Goal: Find specific page/section: Find specific page/section

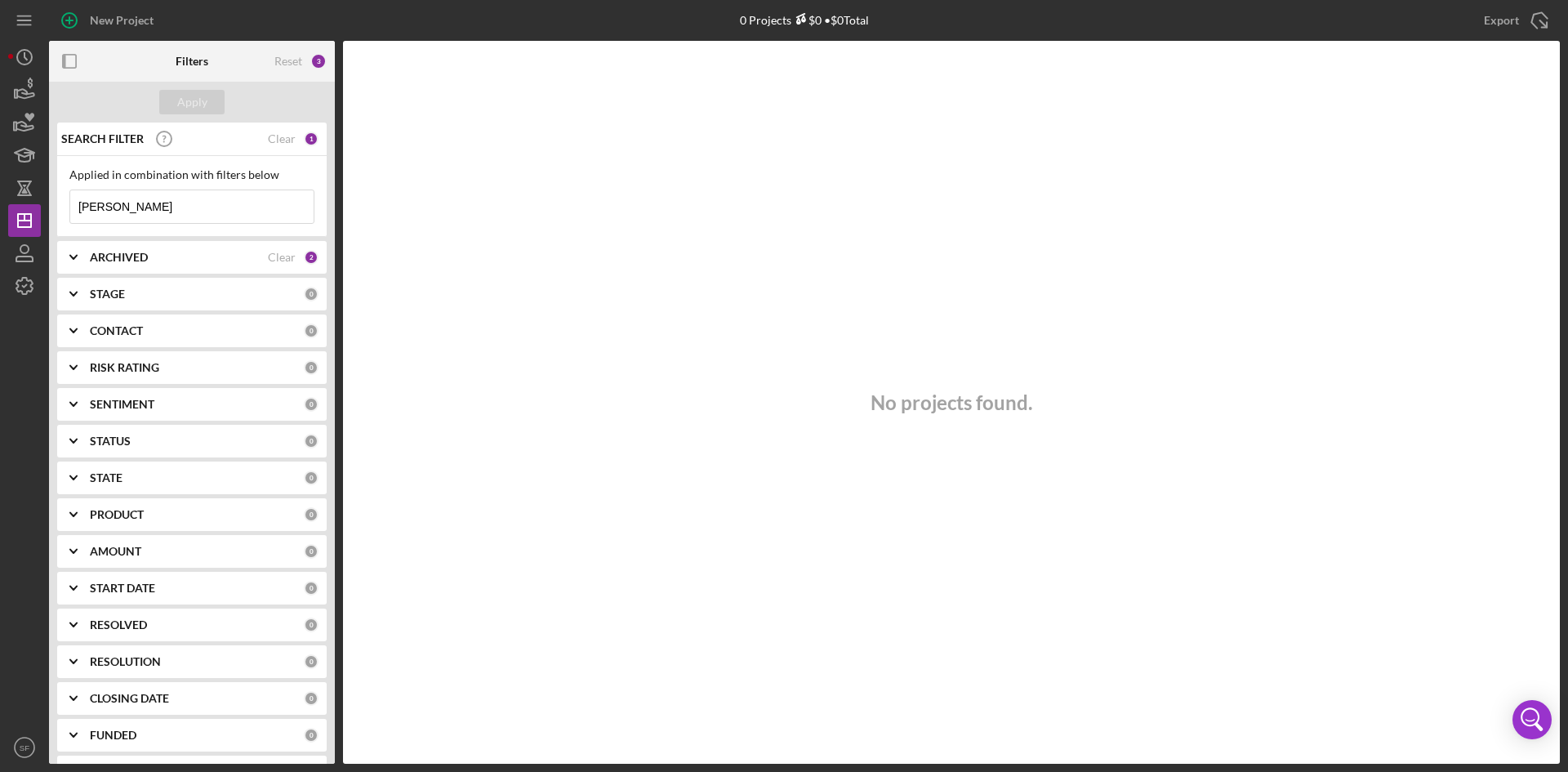
click at [107, 228] on div "Applied in combination with filters below [PERSON_NAME] Icon/Menu Close" at bounding box center [191, 195] width 269 height 81
click at [117, 215] on input "[PERSON_NAME]" at bounding box center [191, 206] width 243 height 33
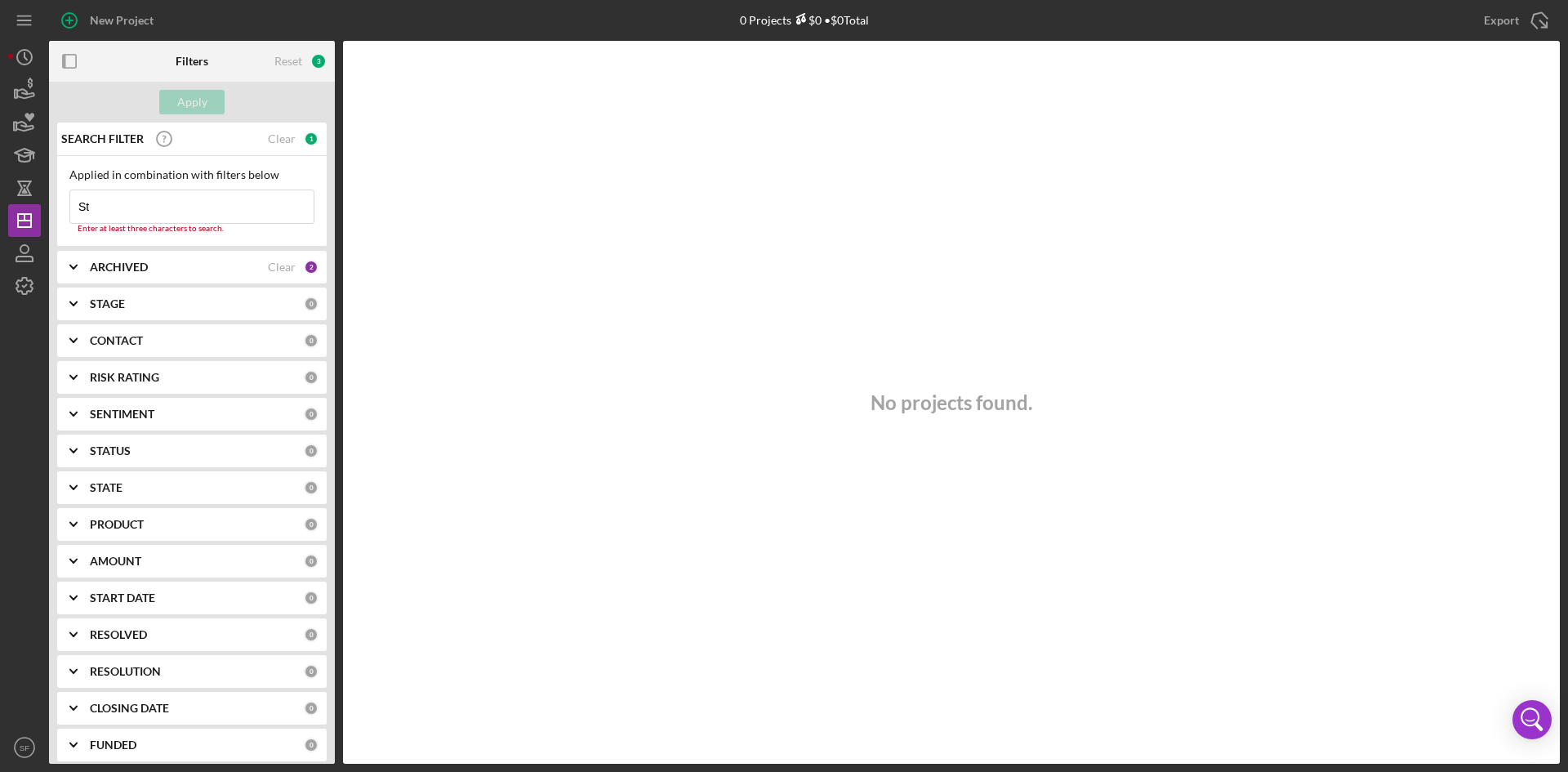
type input "S"
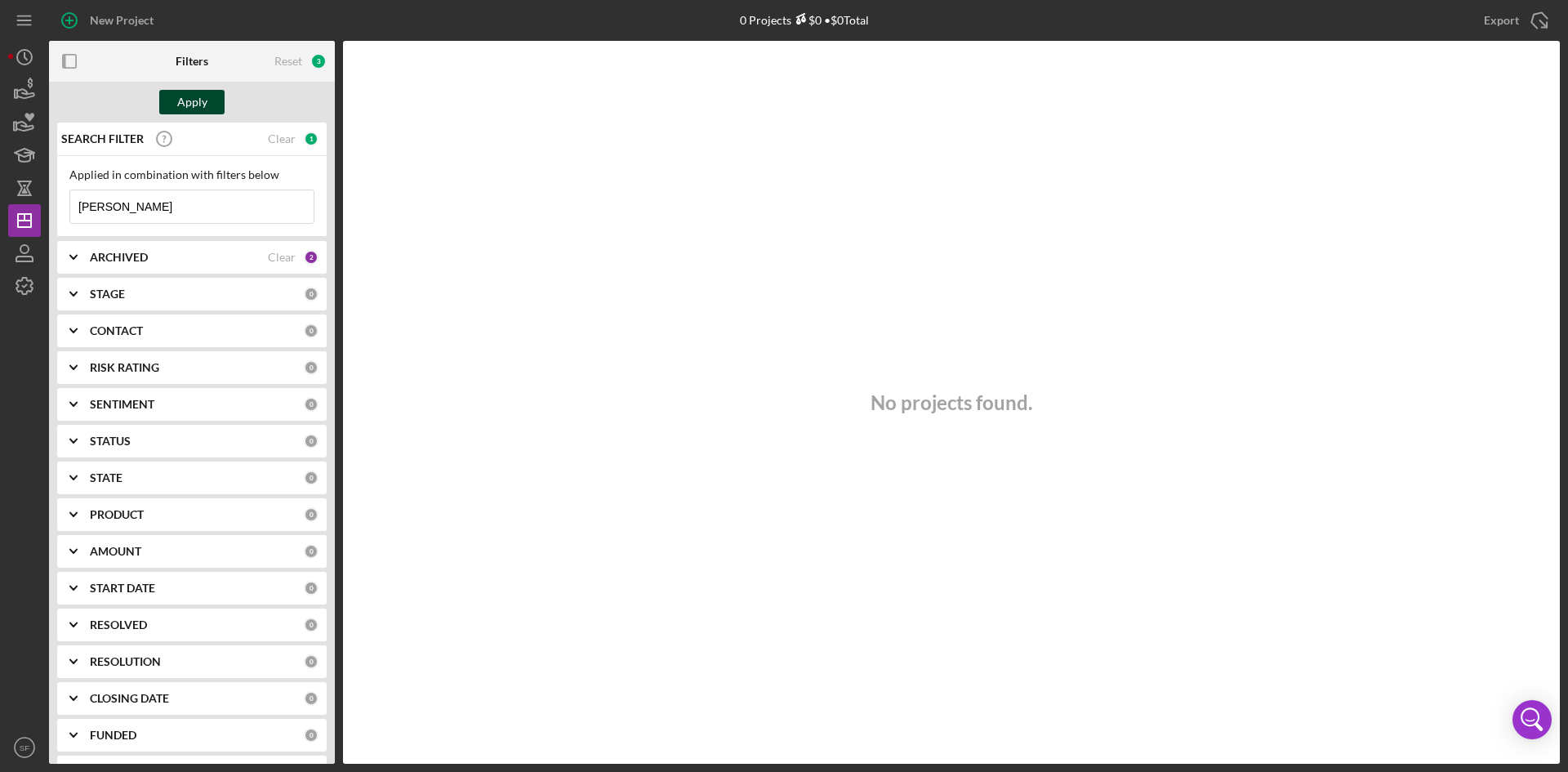
click at [221, 102] on button "Apply" at bounding box center [192, 102] width 66 height 25
click at [165, 196] on input "[PERSON_NAME]" at bounding box center [191, 206] width 243 height 33
type input "K"
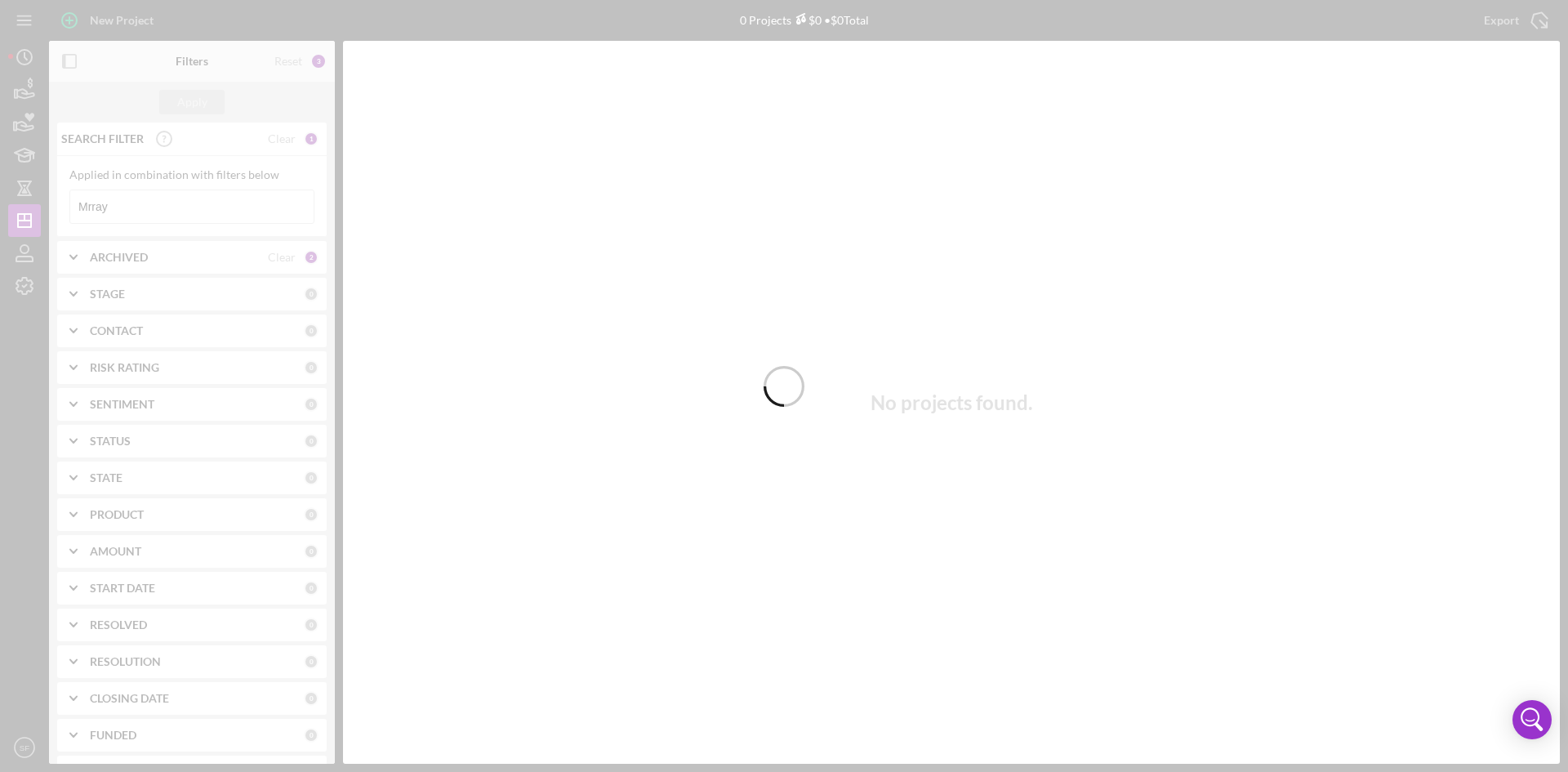
click at [95, 214] on div at bounding box center [784, 386] width 1568 height 772
click at [93, 207] on div at bounding box center [784, 386] width 1568 height 772
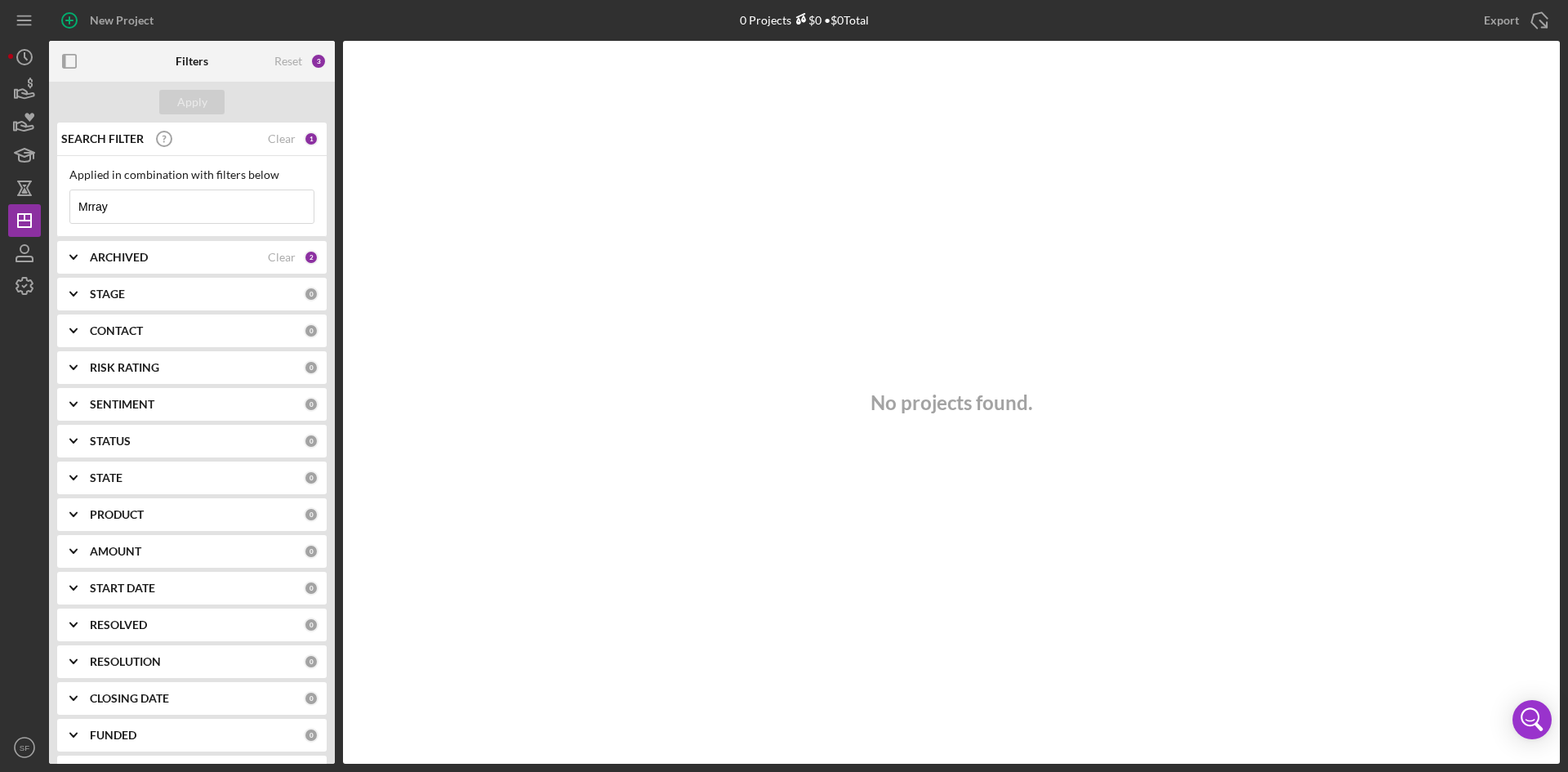
click at [87, 209] on input "Mrray" at bounding box center [191, 206] width 243 height 33
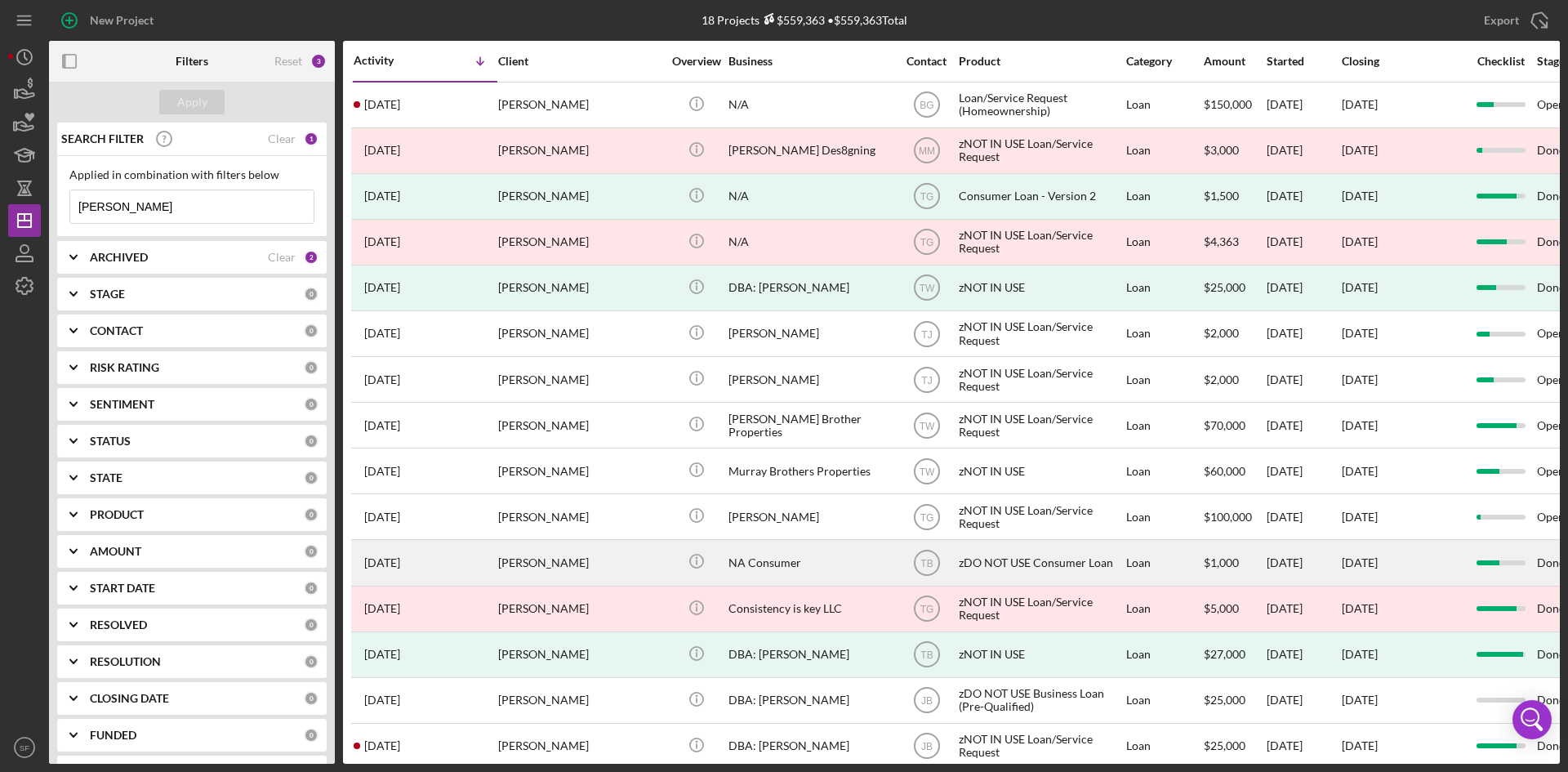
type input "[PERSON_NAME]"
click at [478, 567] on div "[DATE] [PERSON_NAME]" at bounding box center [425, 562] width 143 height 43
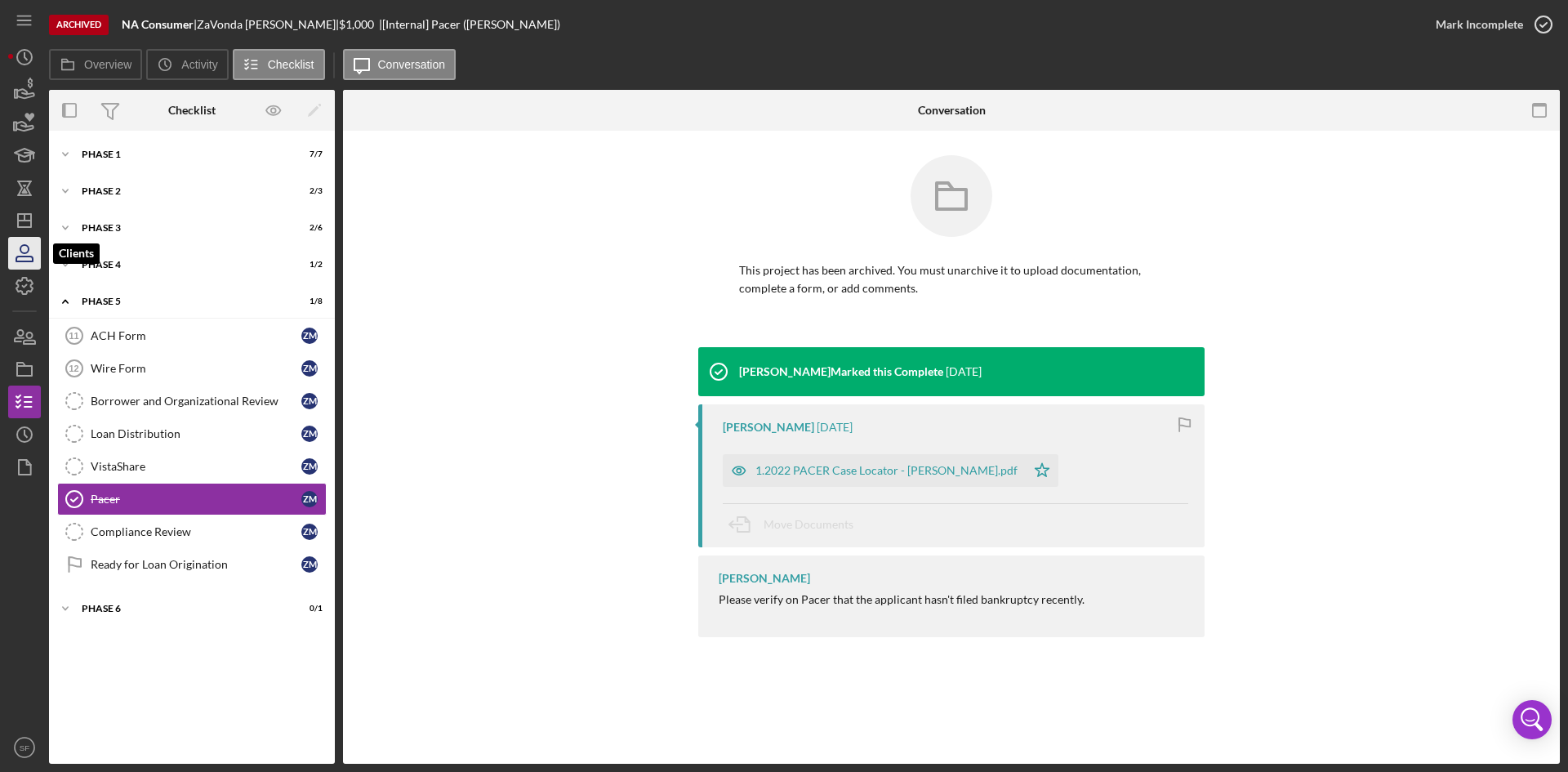
click at [23, 252] on icon "button" at bounding box center [24, 249] width 8 height 8
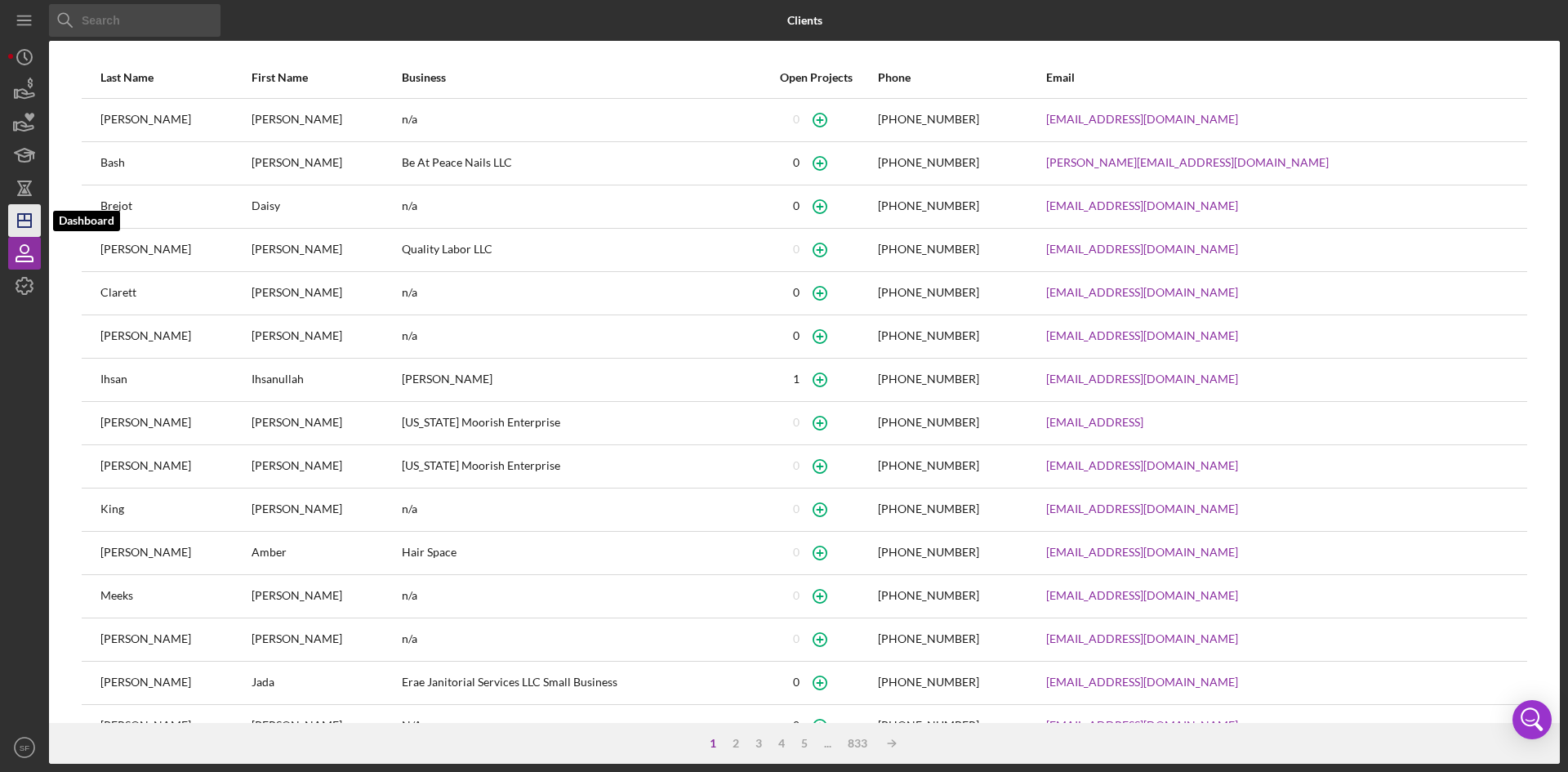
click at [24, 220] on line "button" at bounding box center [24, 220] width 13 height 0
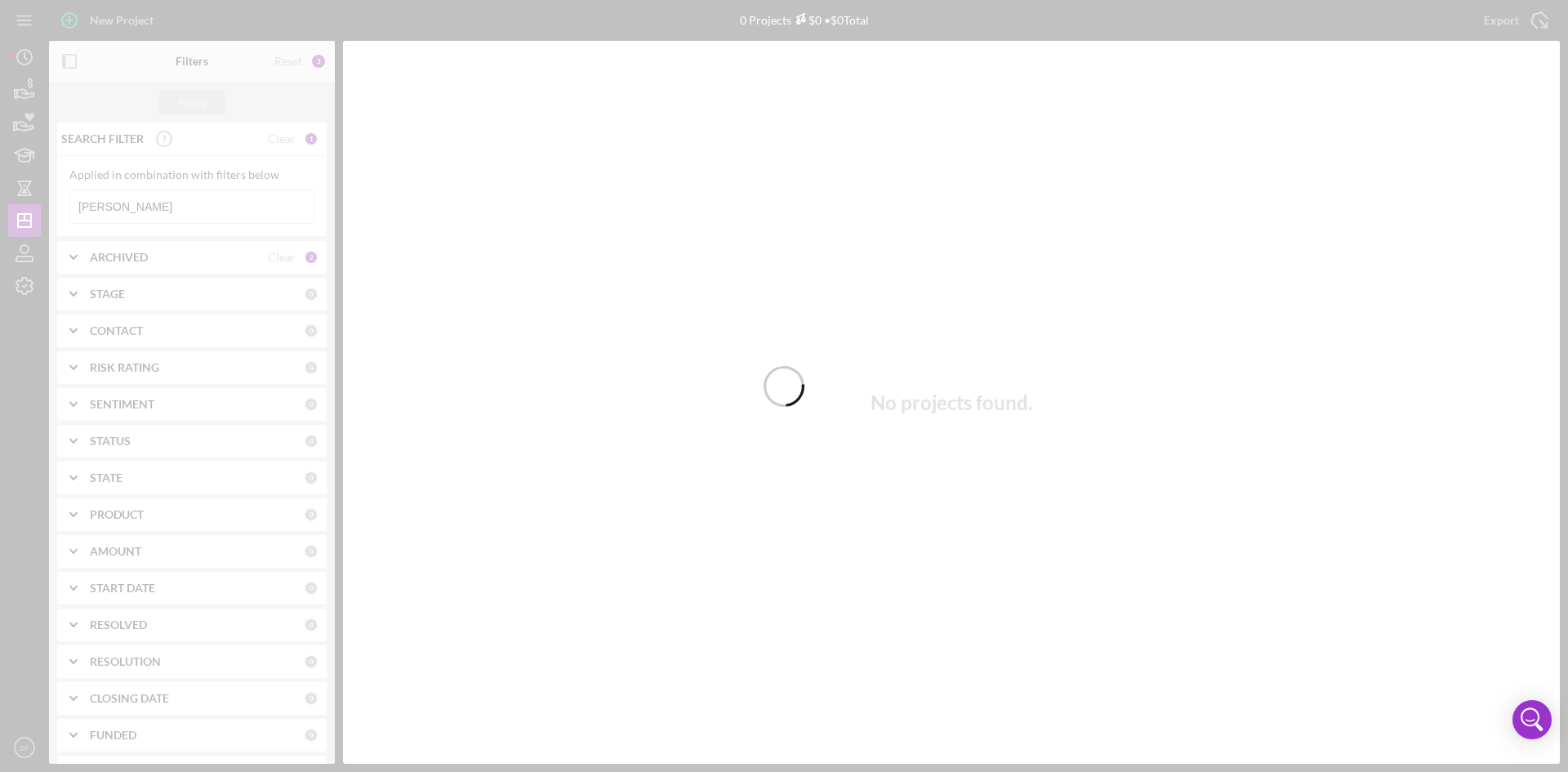
click at [205, 209] on div at bounding box center [784, 386] width 1568 height 772
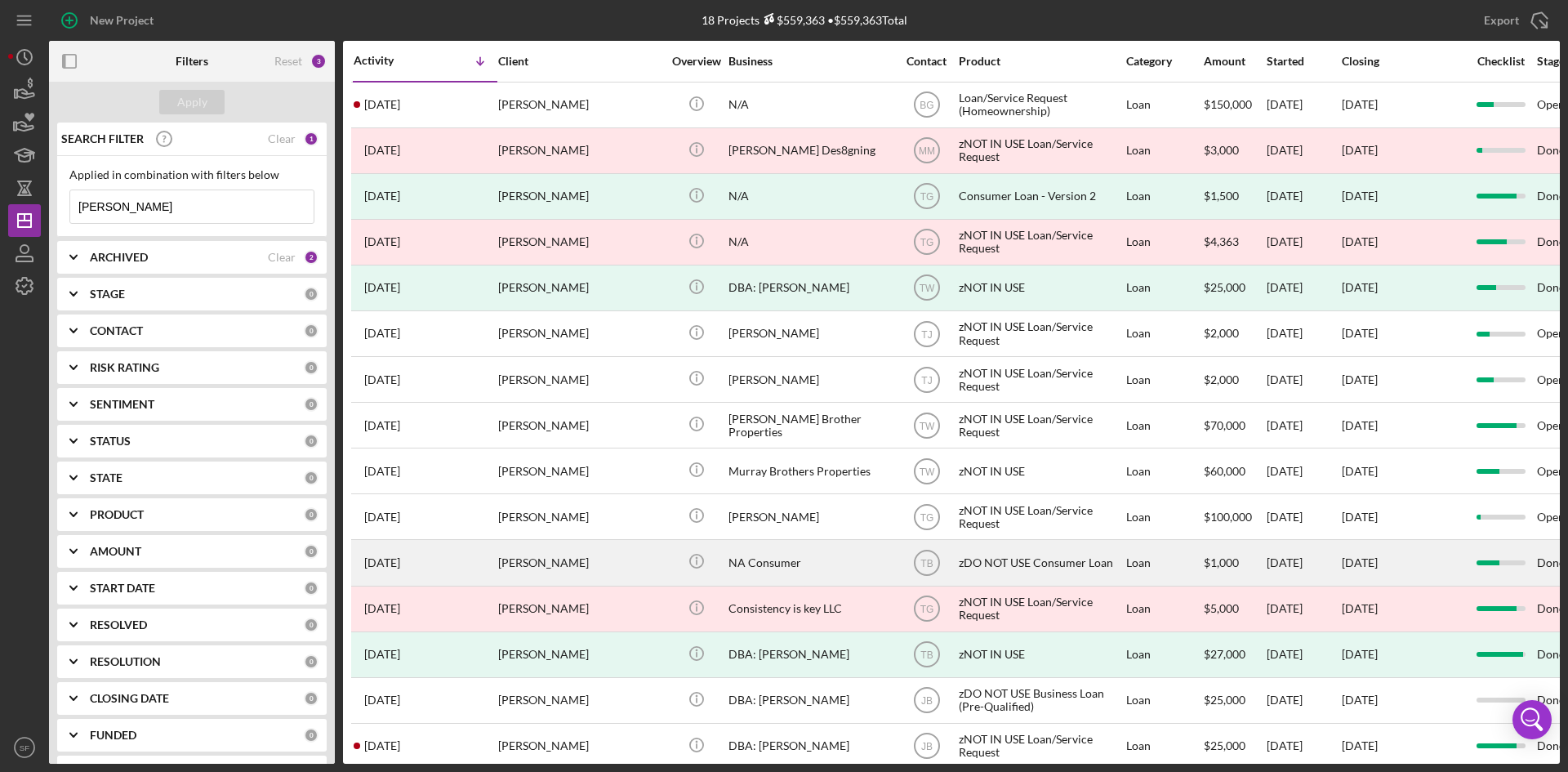
click at [547, 564] on div "[PERSON_NAME]" at bounding box center [580, 562] width 163 height 43
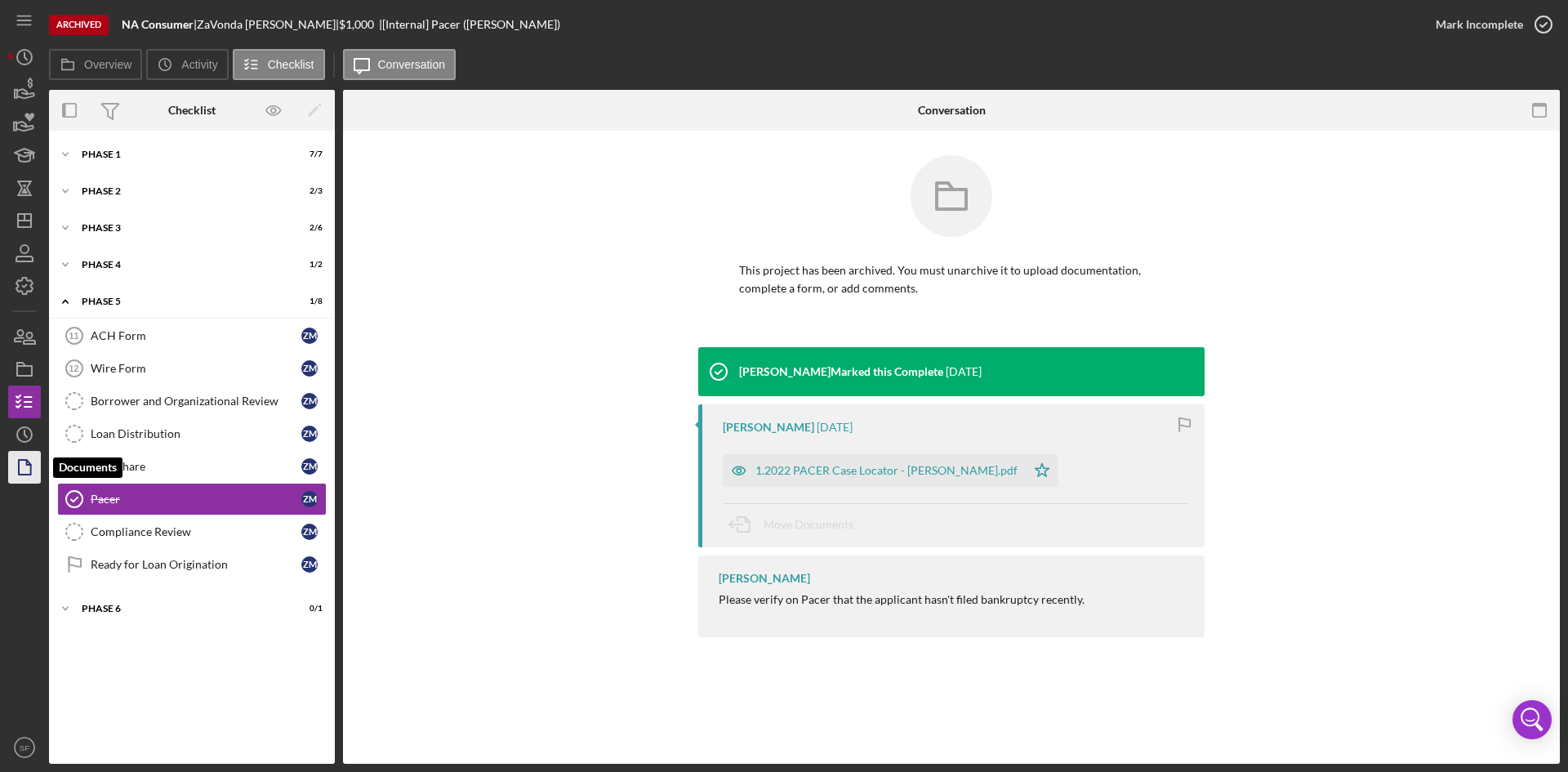
click at [25, 475] on polygon "button" at bounding box center [25, 467] width 12 height 15
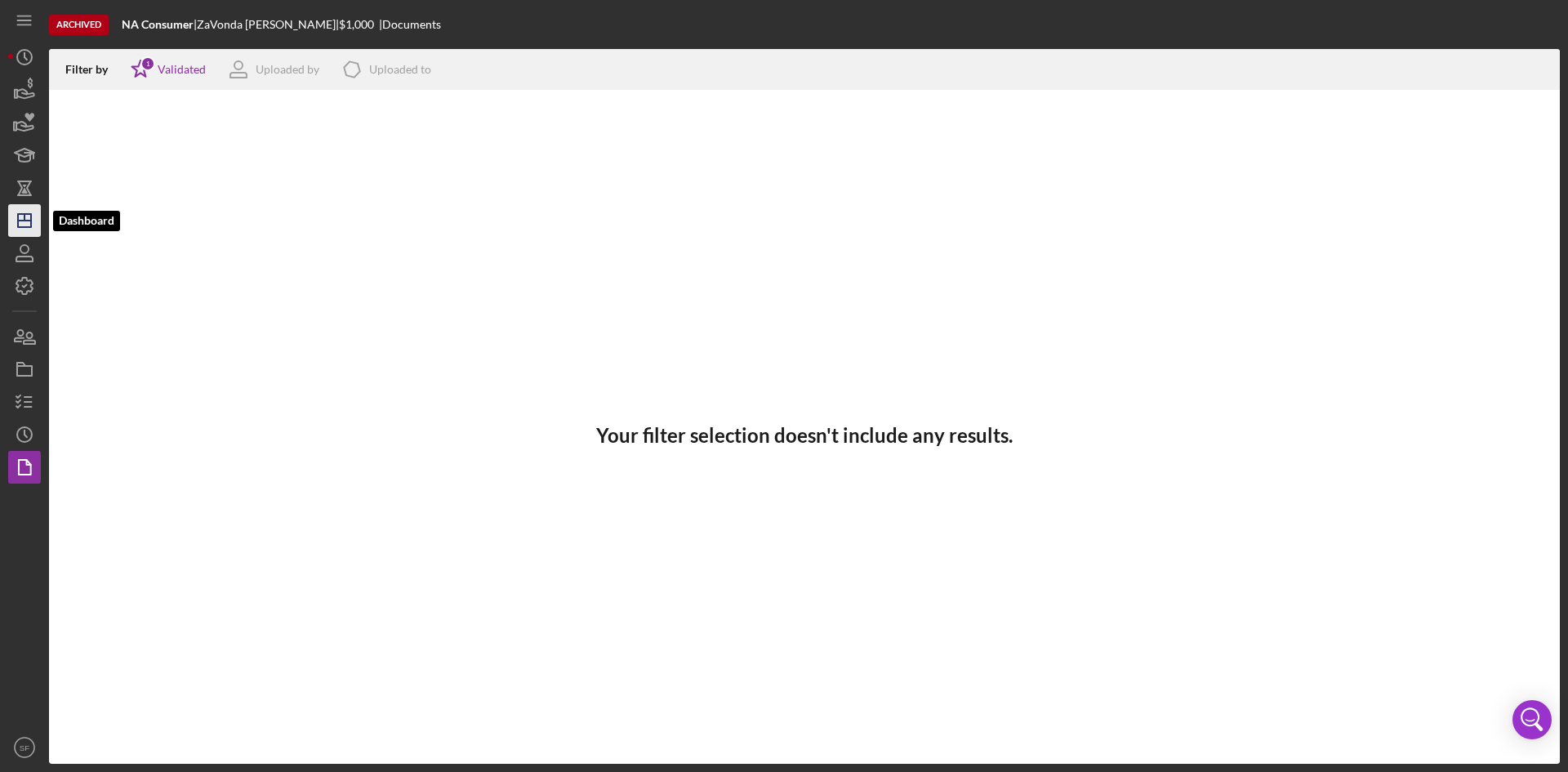
click at [24, 221] on icon "Icon/Dashboard" at bounding box center [24, 220] width 41 height 41
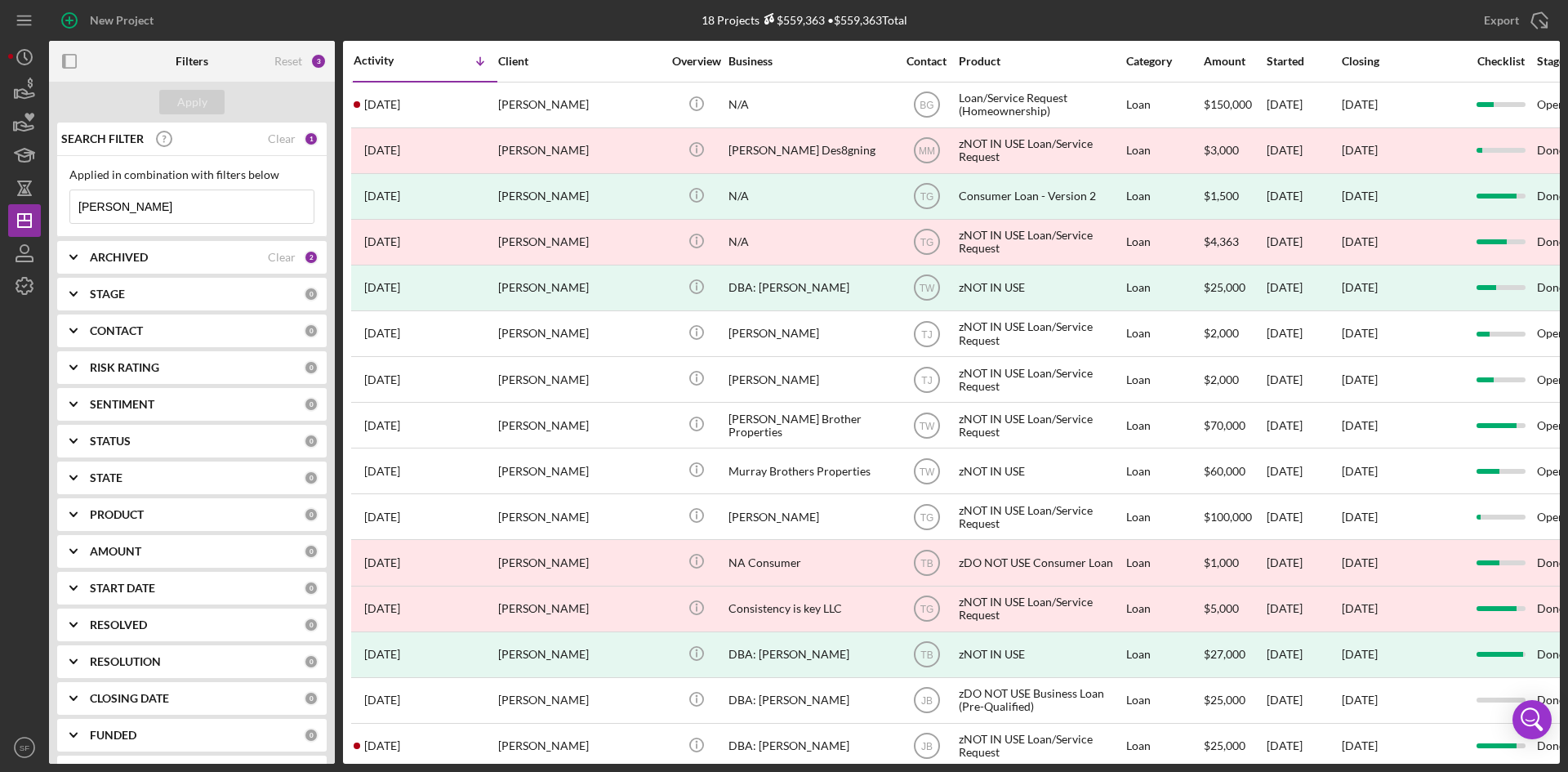
click at [120, 223] on input "[PERSON_NAME]" at bounding box center [191, 206] width 243 height 33
type input "M"
click at [211, 104] on button "Apply" at bounding box center [192, 102] width 66 height 25
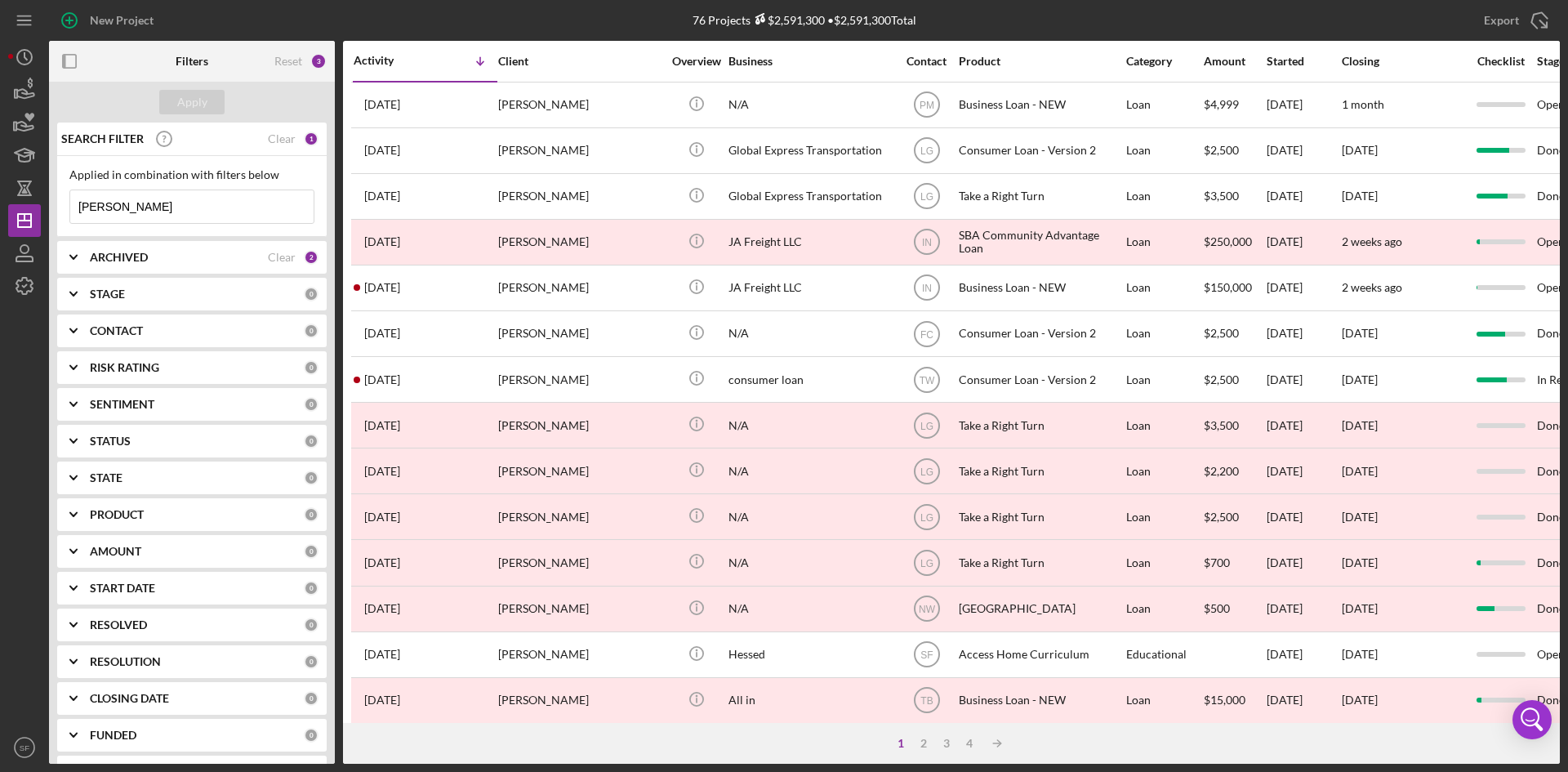
click at [133, 210] on input "[PERSON_NAME]" at bounding box center [191, 206] width 243 height 33
type input "[PERSON_NAME]"
click at [923, 746] on div "2" at bounding box center [923, 743] width 23 height 13
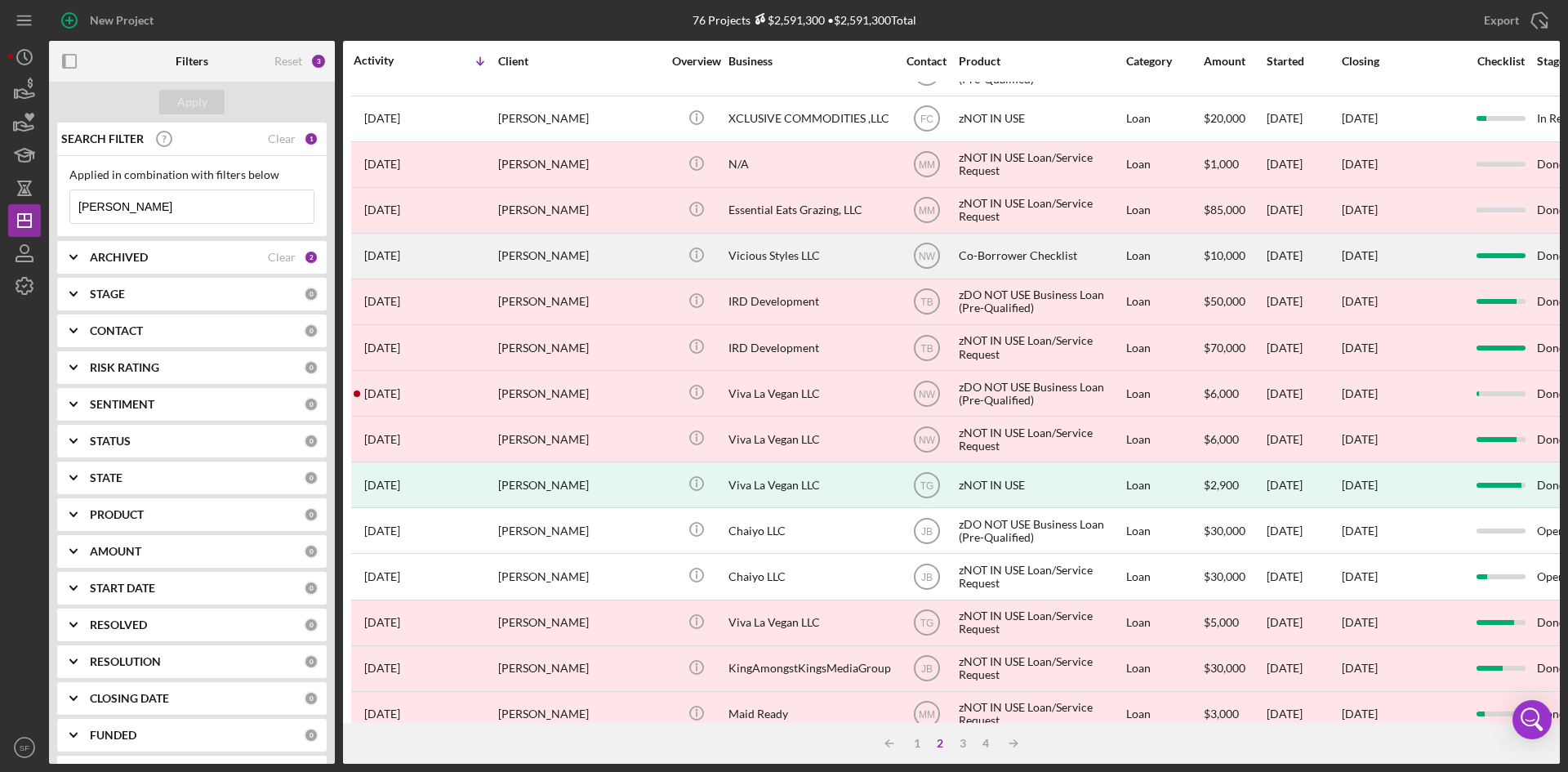
scroll to position [526, 0]
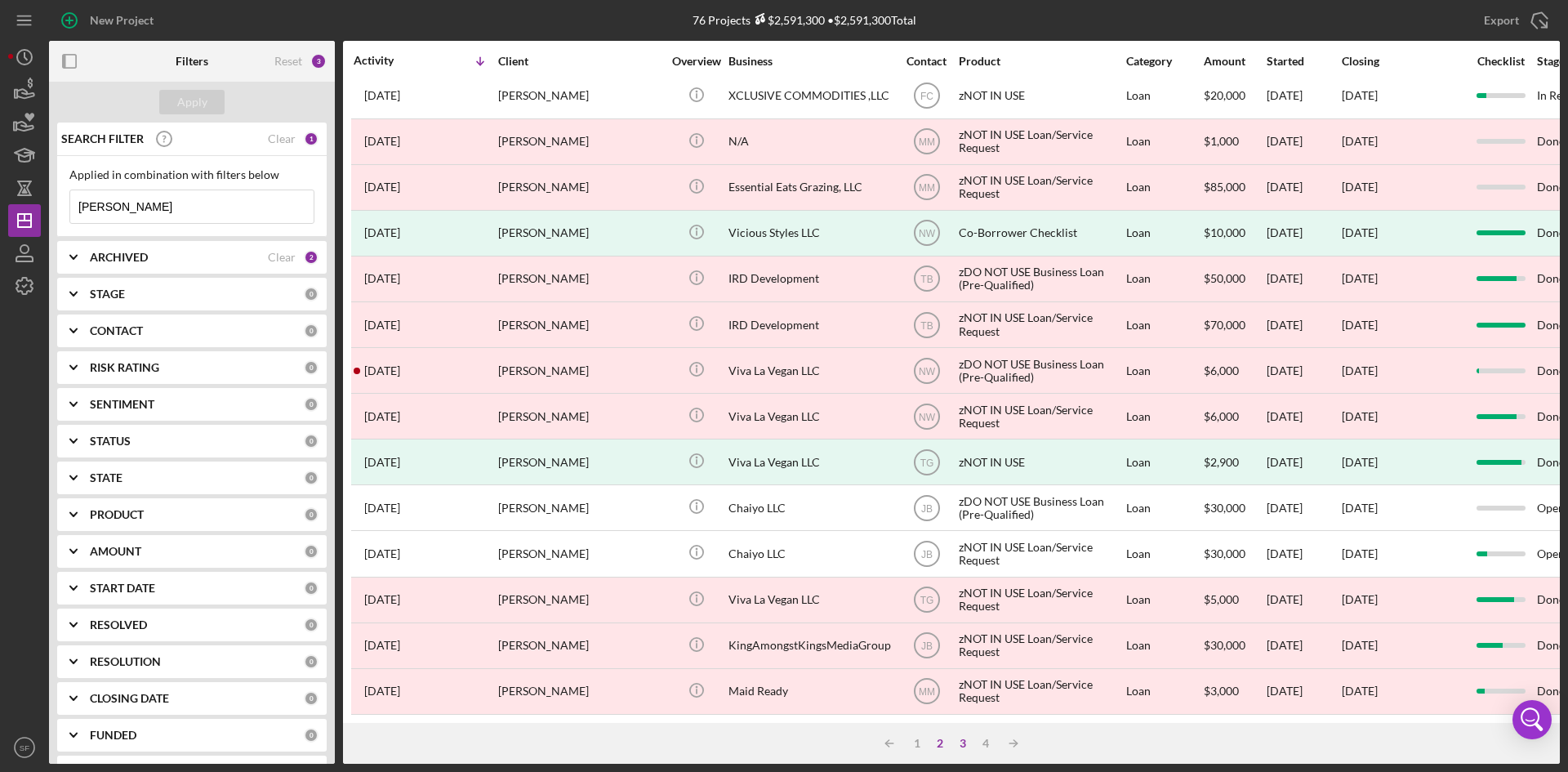
click at [958, 744] on div "3" at bounding box center [962, 743] width 23 height 13
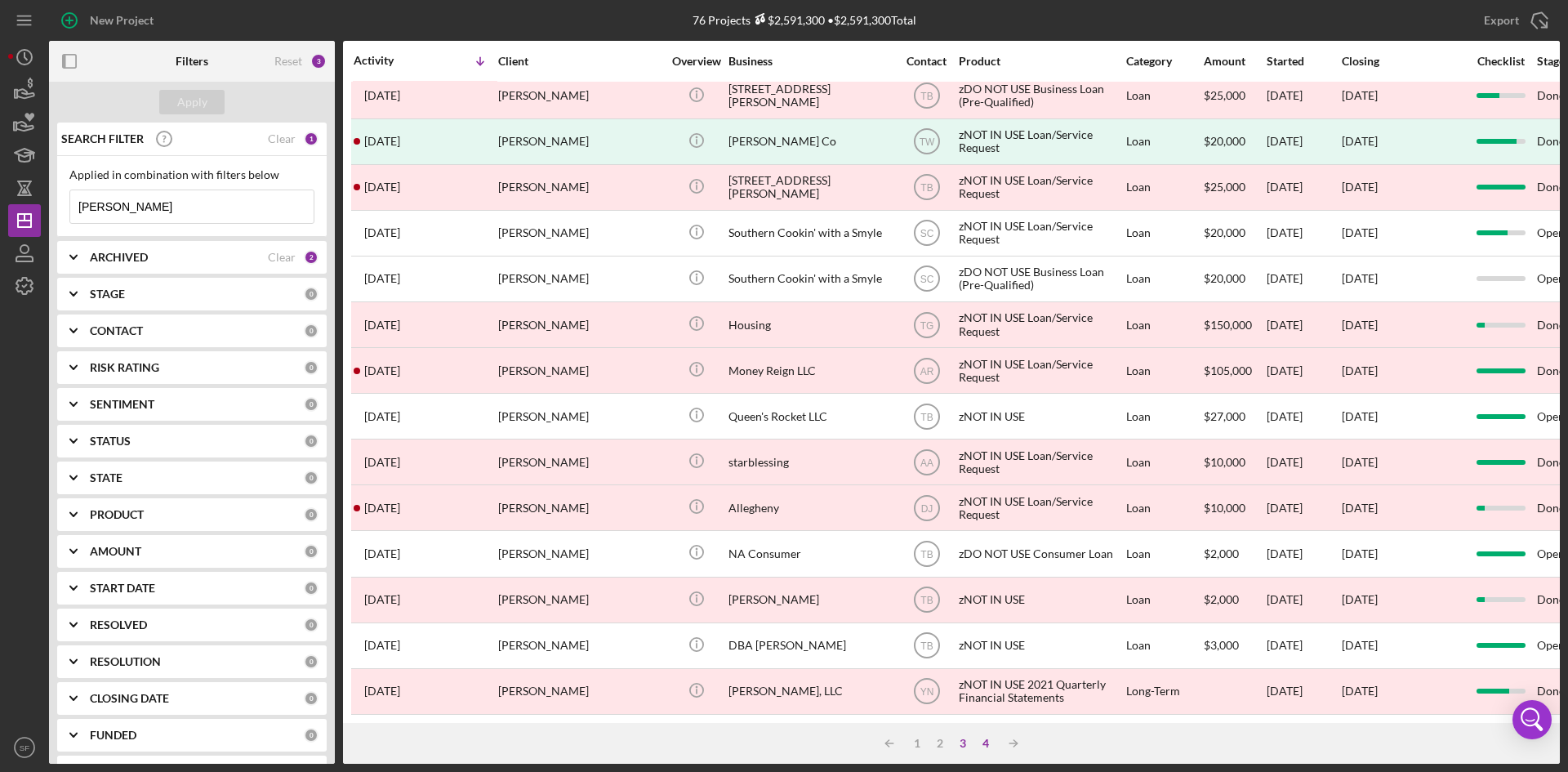
click at [989, 742] on div "4" at bounding box center [985, 743] width 23 height 13
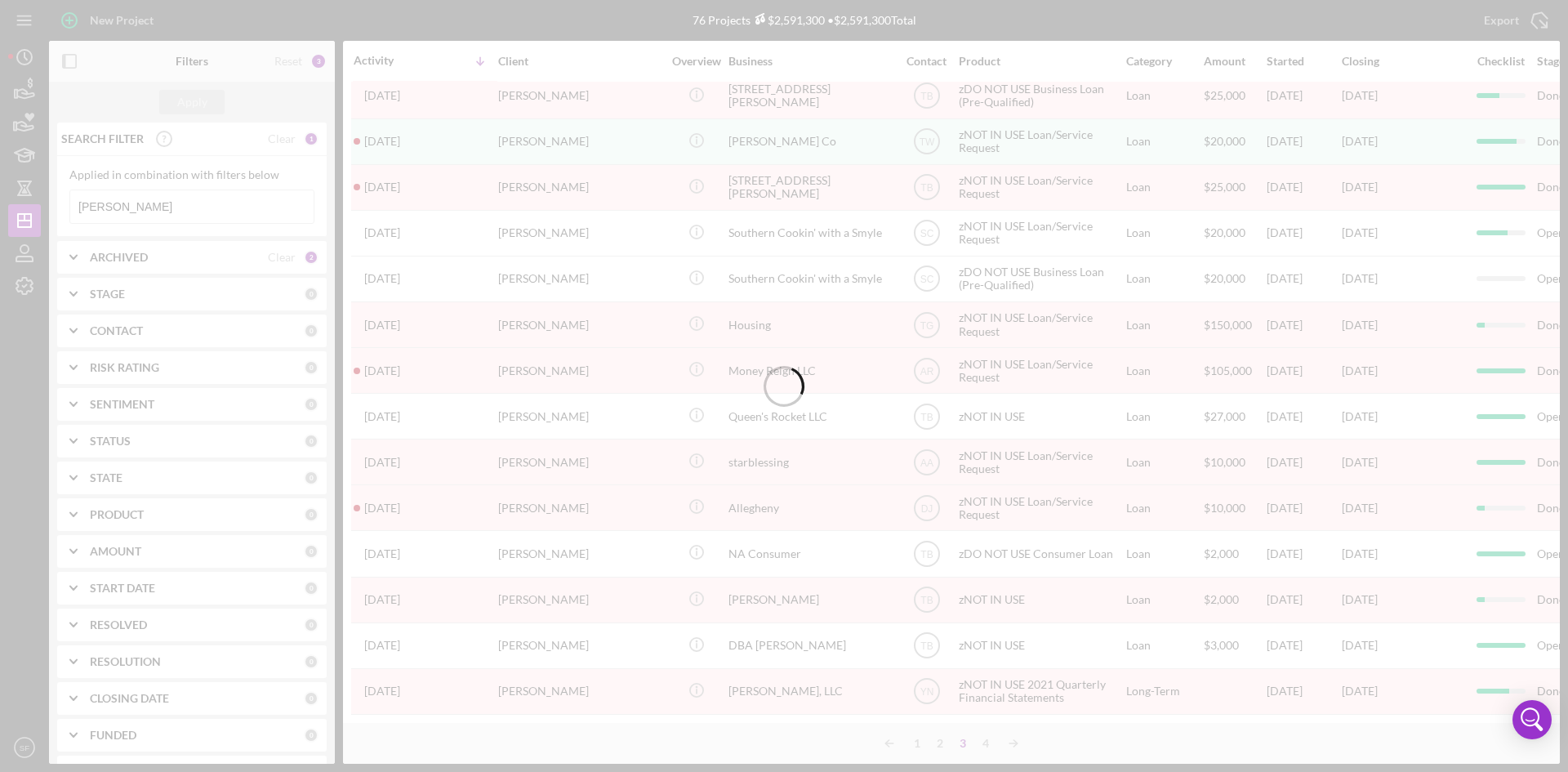
scroll to position [0, 0]
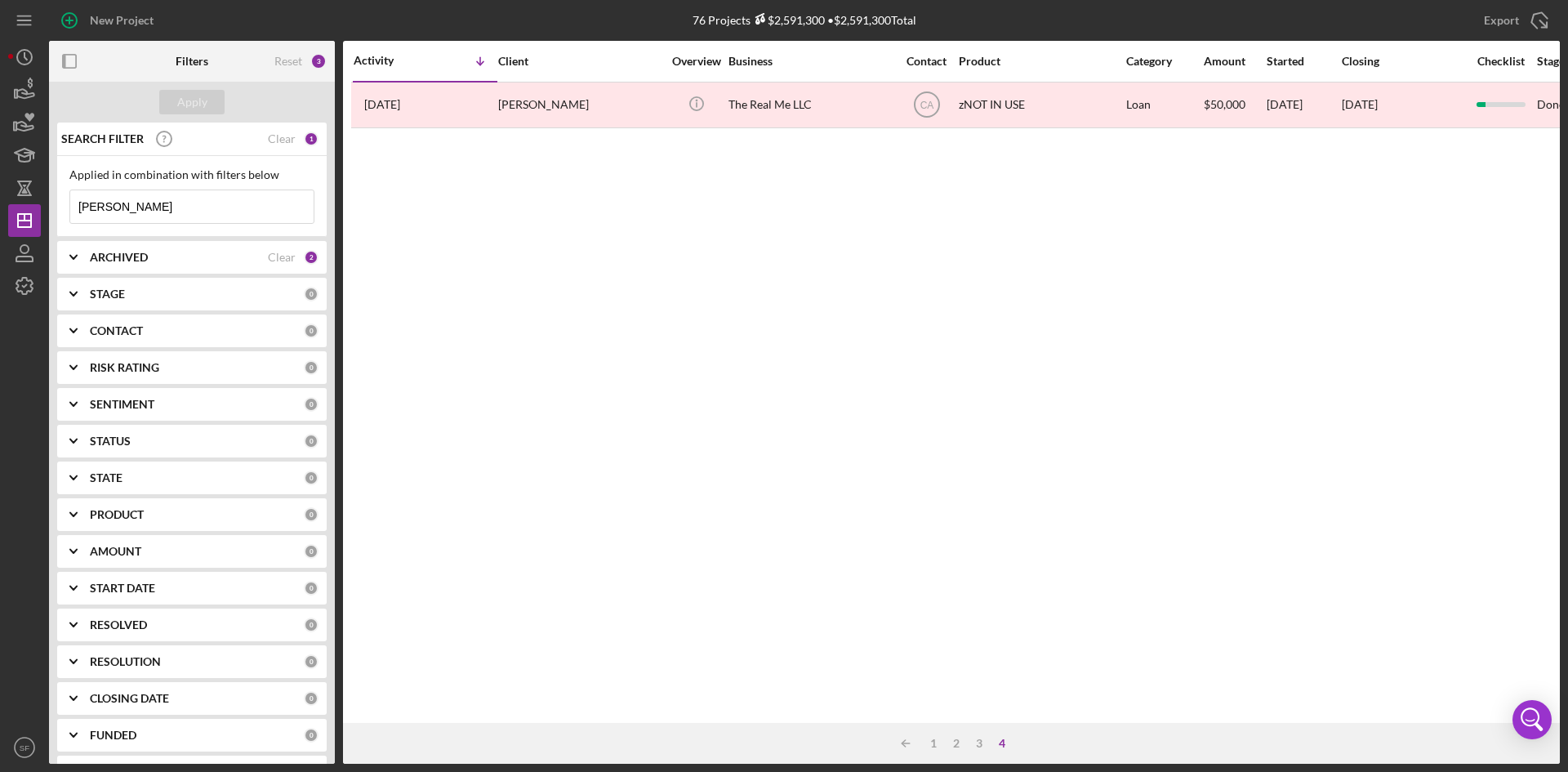
click at [185, 206] on input "[PERSON_NAME]" at bounding box center [191, 206] width 243 height 33
drag, startPoint x: 183, startPoint y: 206, endPoint x: 66, endPoint y: 194, distance: 117.6
click at [66, 194] on div "Applied in combination with filters below [PERSON_NAME] Icon/Menu Close" at bounding box center [191, 195] width 269 height 81
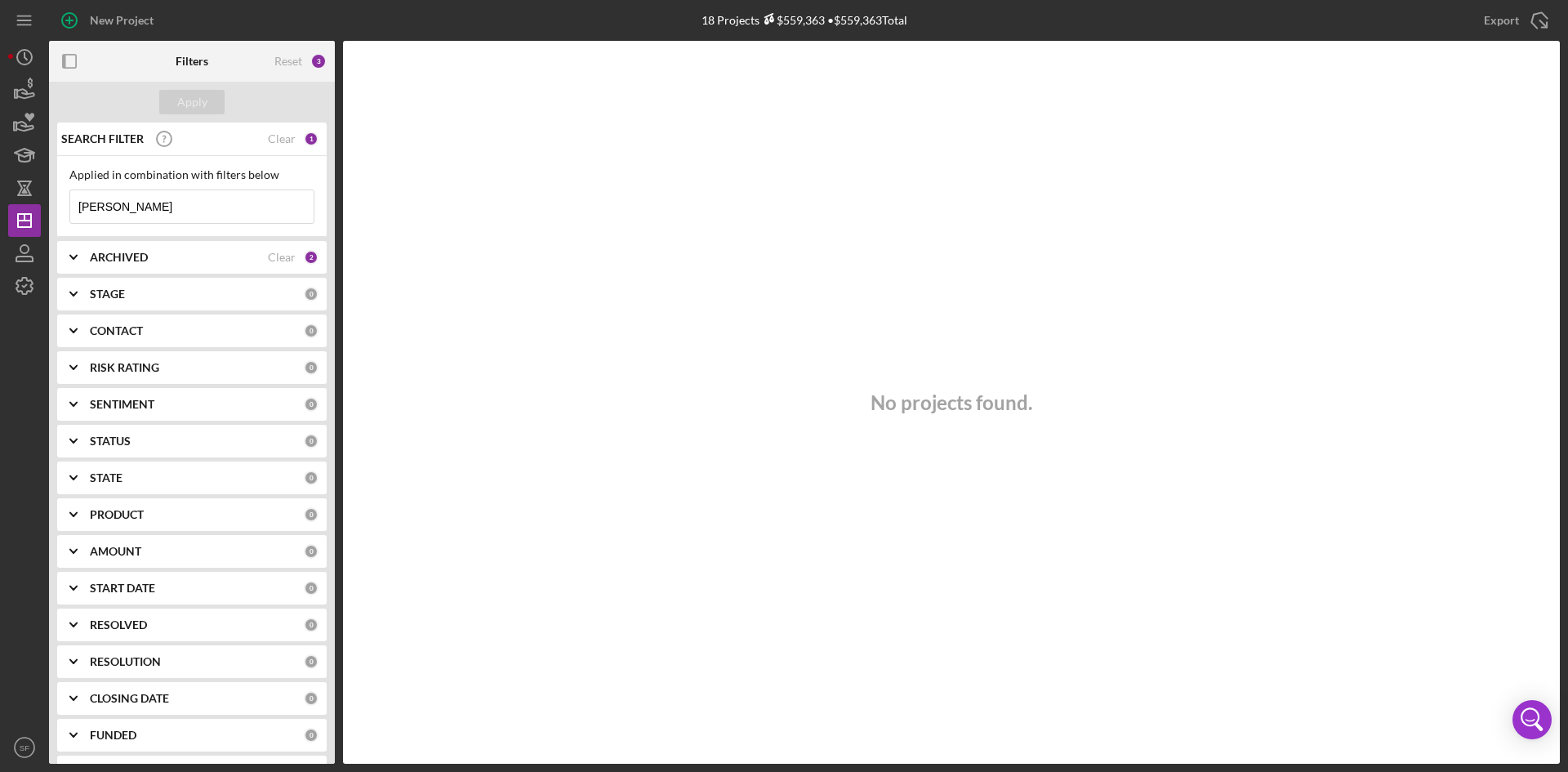
click at [183, 215] on input "[PERSON_NAME]" at bounding box center [191, 206] width 243 height 33
click at [863, 330] on div "No projects found." at bounding box center [951, 402] width 1217 height 723
click at [122, 206] on input "[PERSON_NAME]" at bounding box center [191, 206] width 243 height 33
drag, startPoint x: 122, startPoint y: 206, endPoint x: 69, endPoint y: 205, distance: 53.0
click at [69, 205] on div "Applied in combination with filters below [PERSON_NAME] Icon/Menu Close" at bounding box center [191, 195] width 269 height 81
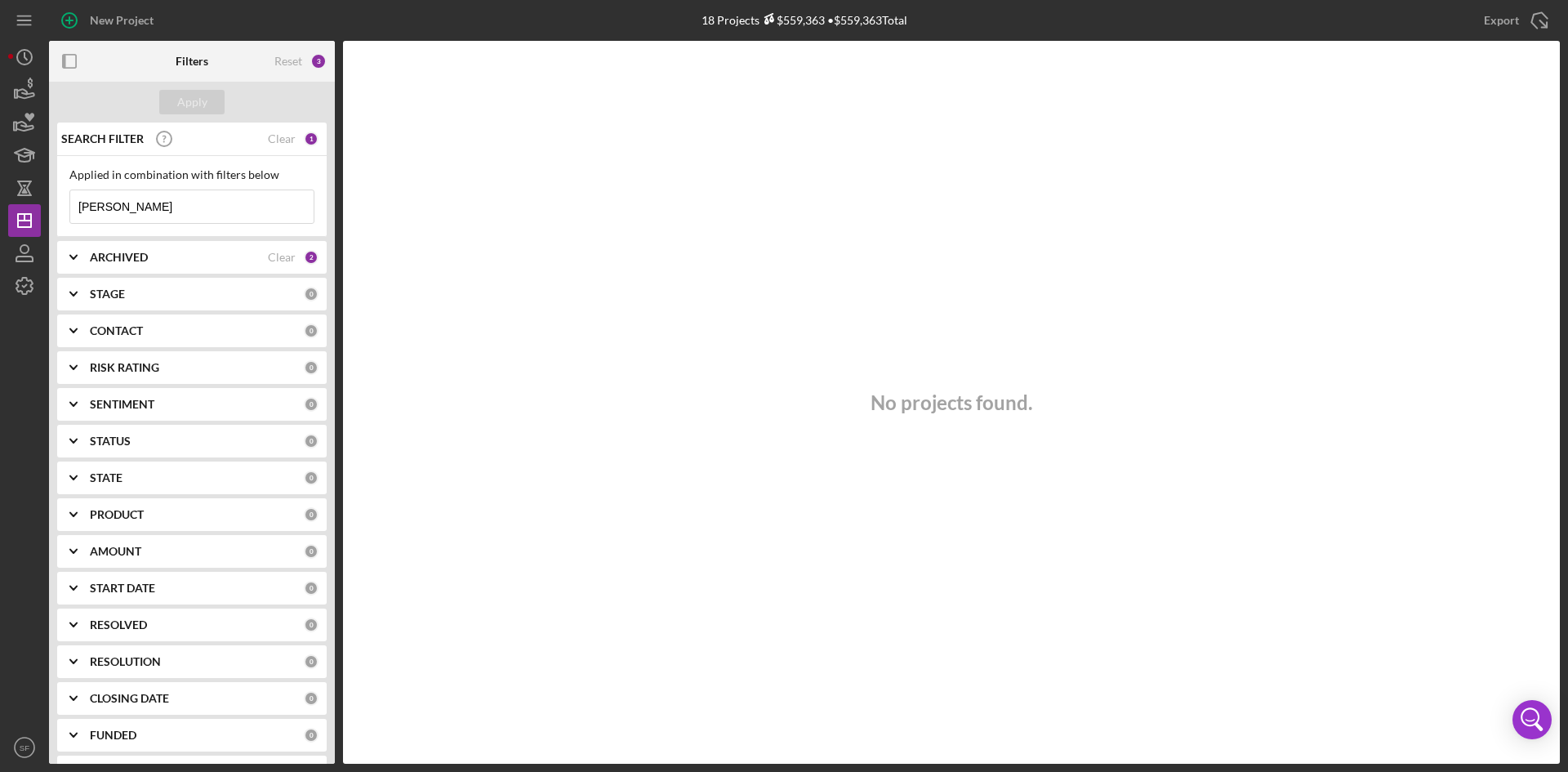
click at [132, 213] on input "[PERSON_NAME]" at bounding box center [191, 206] width 243 height 33
type input "M"
type input "ZaVonda"
drag, startPoint x: 178, startPoint y: 202, endPoint x: 35, endPoint y: 207, distance: 143.1
click at [36, 207] on div "New Project 2 Projects $8,000 • $8,000 Total [PERSON_NAME] Export Icon/Export F…" at bounding box center [784, 382] width 1552 height 764
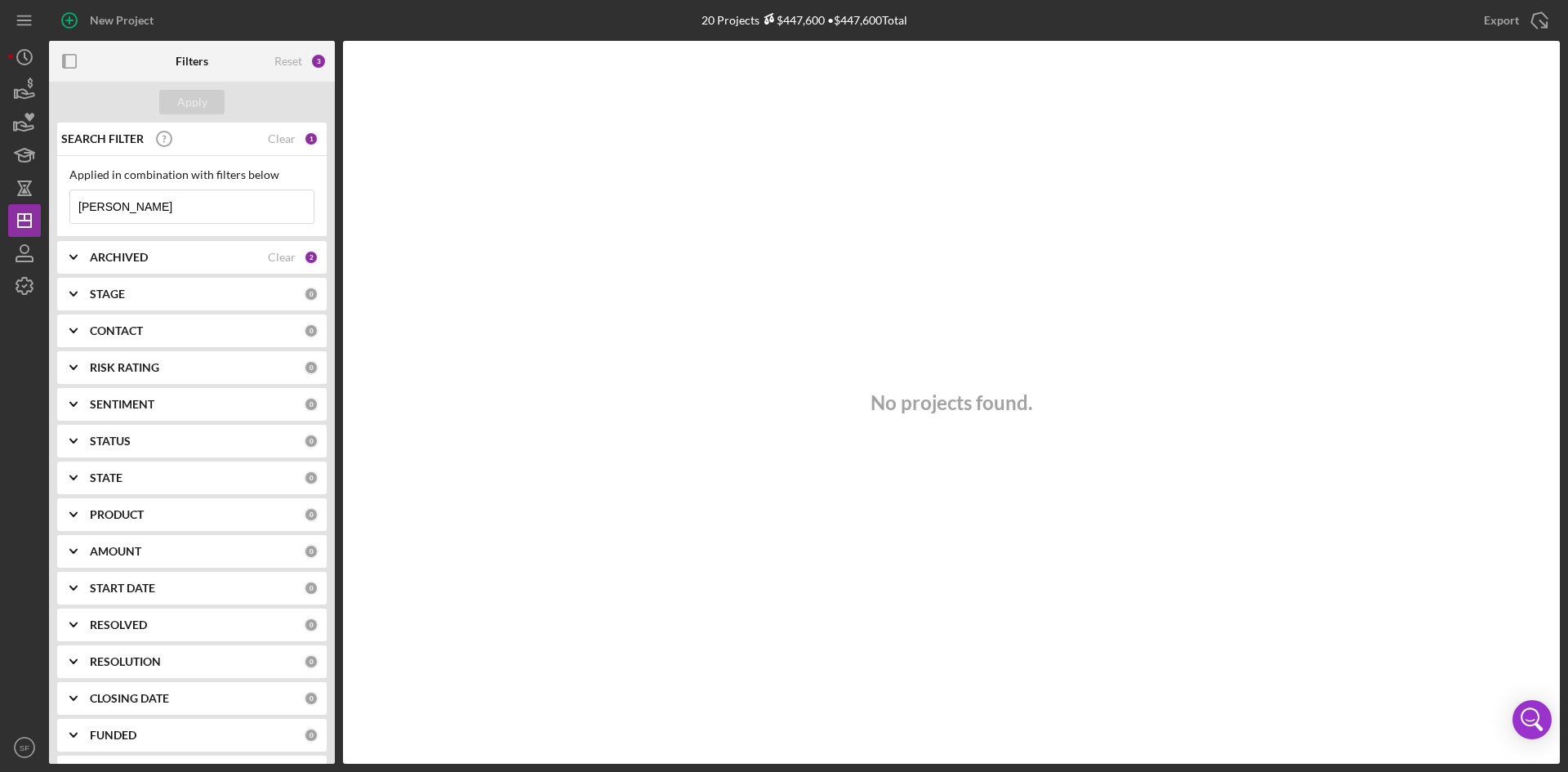
click at [140, 203] on input "[PERSON_NAME]" at bounding box center [191, 206] width 243 height 33
type input "M"
type input "[PERSON_NAME]"
click at [182, 108] on div "Apply" at bounding box center [192, 102] width 30 height 25
drag, startPoint x: 160, startPoint y: 221, endPoint x: 23, endPoint y: 222, distance: 137.0
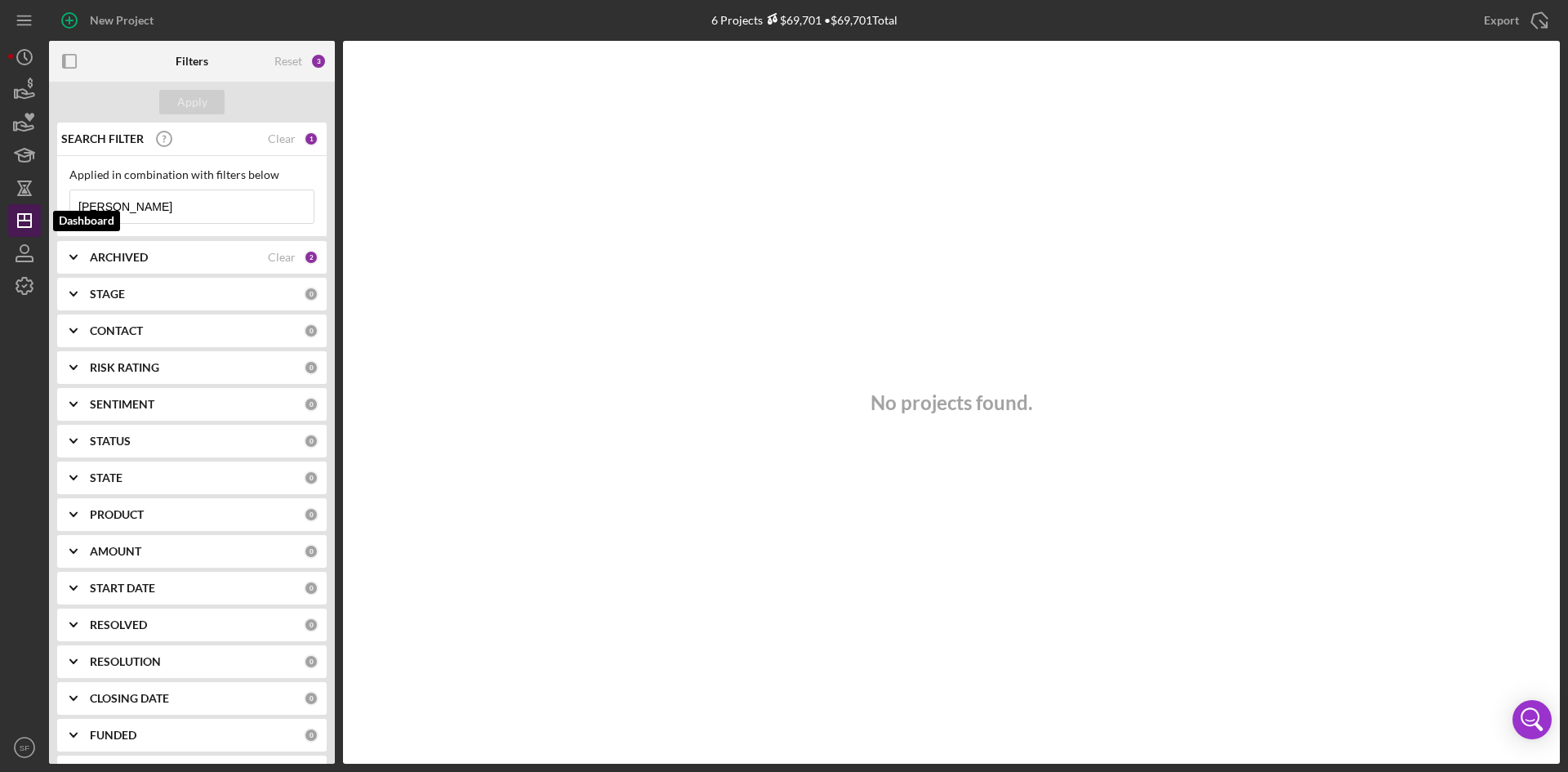
click at [23, 222] on div "New Project 6 Projects $69,701 • $69,701 Total [PERSON_NAME] Export Icon/Export…" at bounding box center [784, 382] width 1552 height 764
click at [202, 106] on div "Apply" at bounding box center [192, 102] width 30 height 25
click at [138, 200] on input "[PERSON_NAME]" at bounding box center [191, 206] width 243 height 33
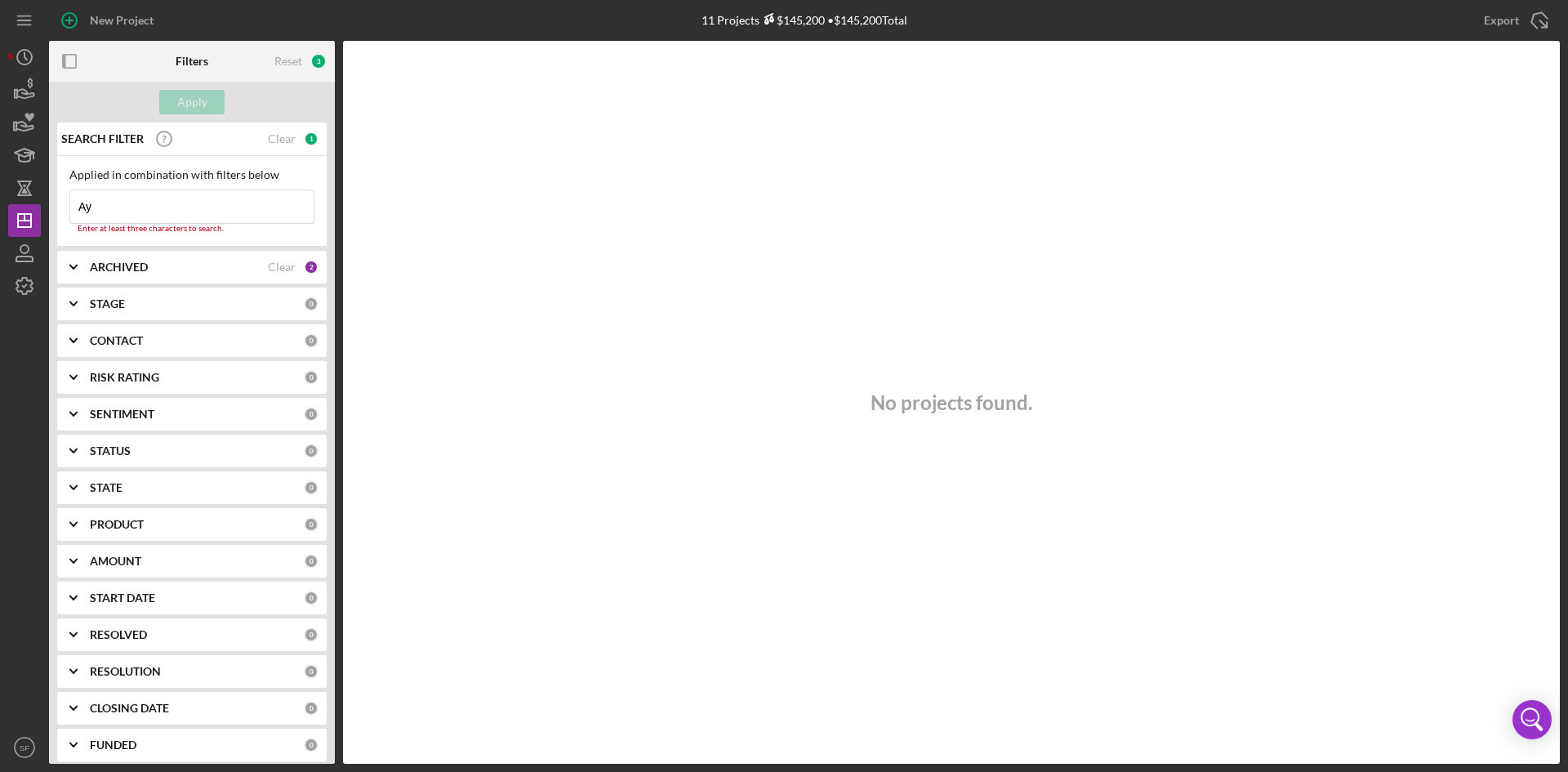
type input "A"
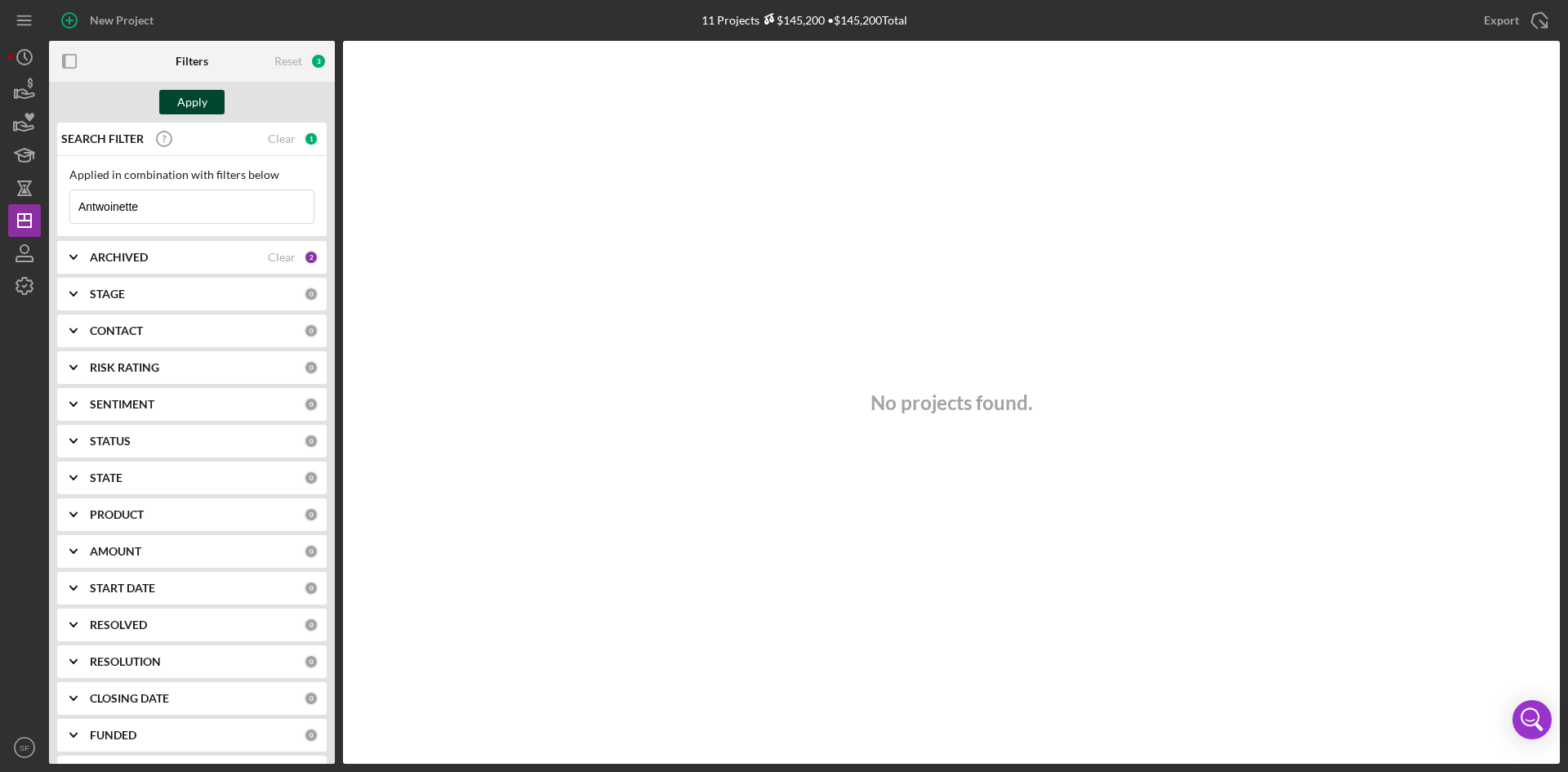
type input "Antwoinette"
click at [195, 95] on div "Apply" at bounding box center [192, 102] width 30 height 25
drag, startPoint x: 179, startPoint y: 205, endPoint x: 0, endPoint y: 206, distance: 179.0
click at [0, 206] on div "New Project 5 Projects $135,000 • $135,000 Total [PERSON_NAME] Export Icon/Expo…" at bounding box center [784, 386] width 1568 height 772
type input "[PERSON_NAME]"
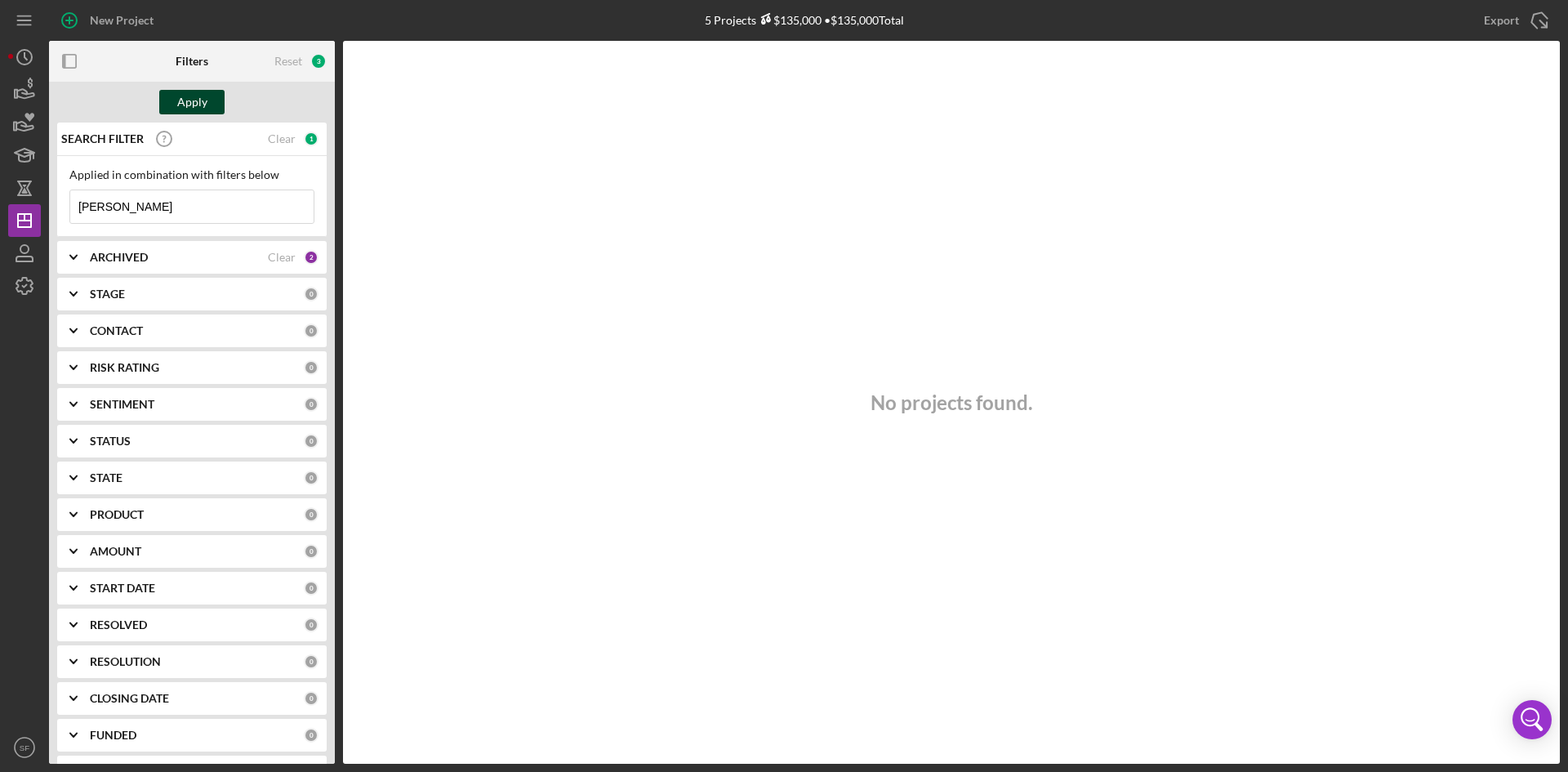
click at [186, 99] on div "Apply" at bounding box center [192, 102] width 30 height 25
click at [142, 208] on input "[PERSON_NAME]" at bounding box center [191, 206] width 243 height 33
drag, startPoint x: 141, startPoint y: 206, endPoint x: 0, endPoint y: 206, distance: 141.0
click at [0, 206] on div "New Project 23 Projects $1,006,500 • $1,006,500 Total [PERSON_NAME] Export Icon…" at bounding box center [784, 386] width 1568 height 772
click at [194, 103] on div "Apply" at bounding box center [192, 102] width 30 height 25
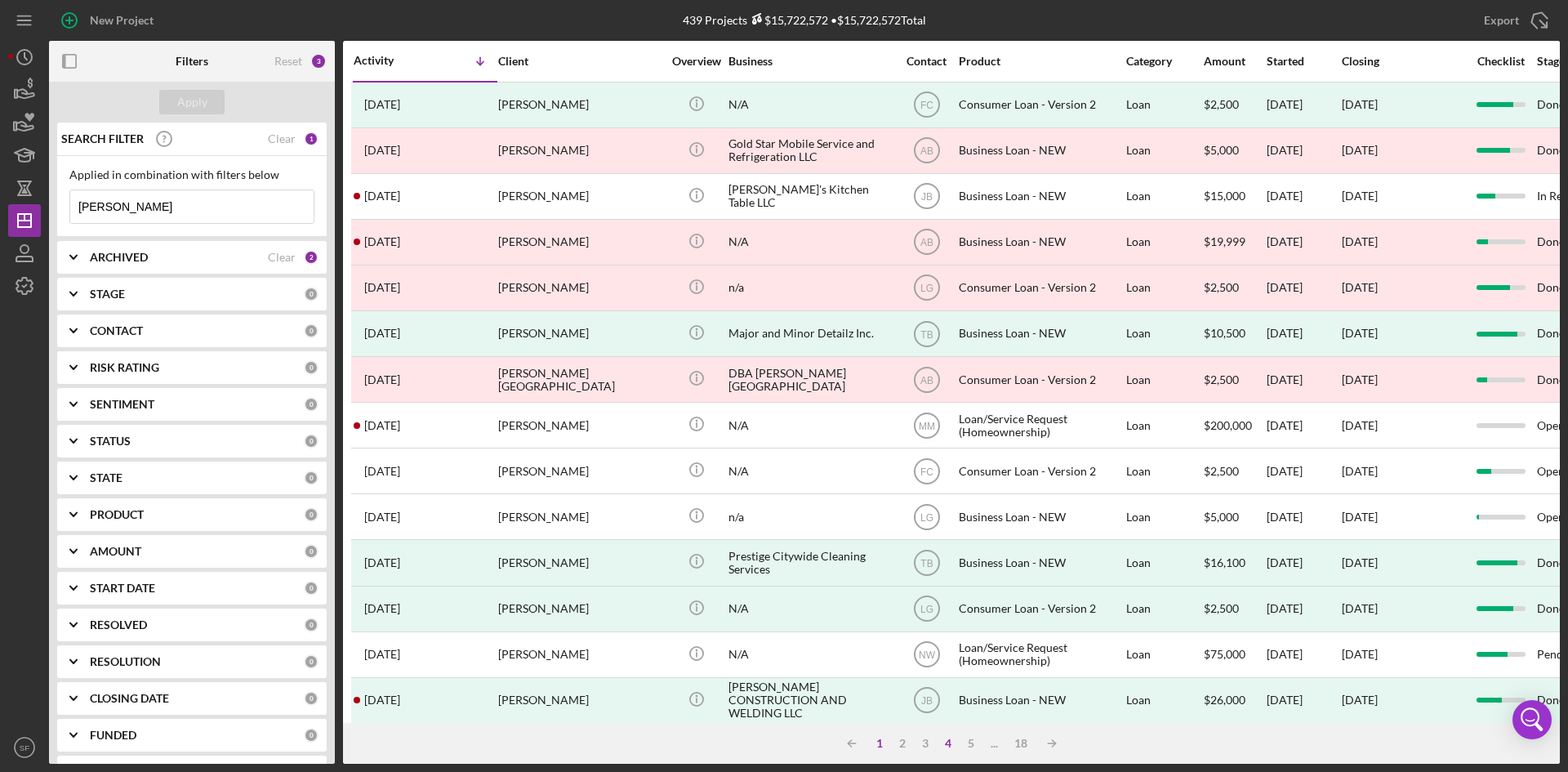
click at [879, 743] on div "1" at bounding box center [879, 743] width 23 height 13
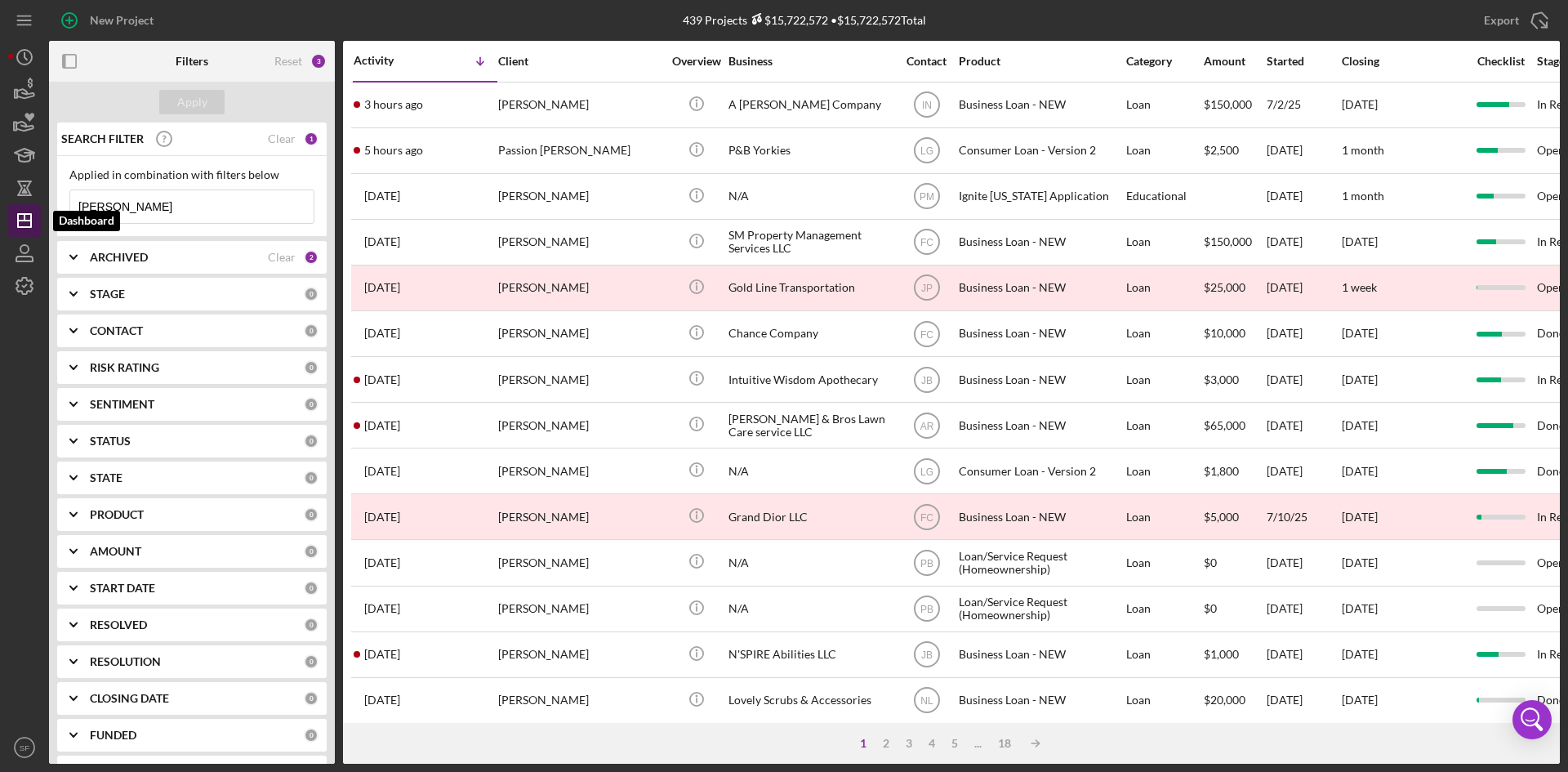
drag, startPoint x: 119, startPoint y: 207, endPoint x: 34, endPoint y: 207, distance: 85.0
click at [34, 207] on div "New Project 439 Projects $15,722,572 • $15,722,572 Total [PERSON_NAME] Export I…" at bounding box center [784, 382] width 1552 height 764
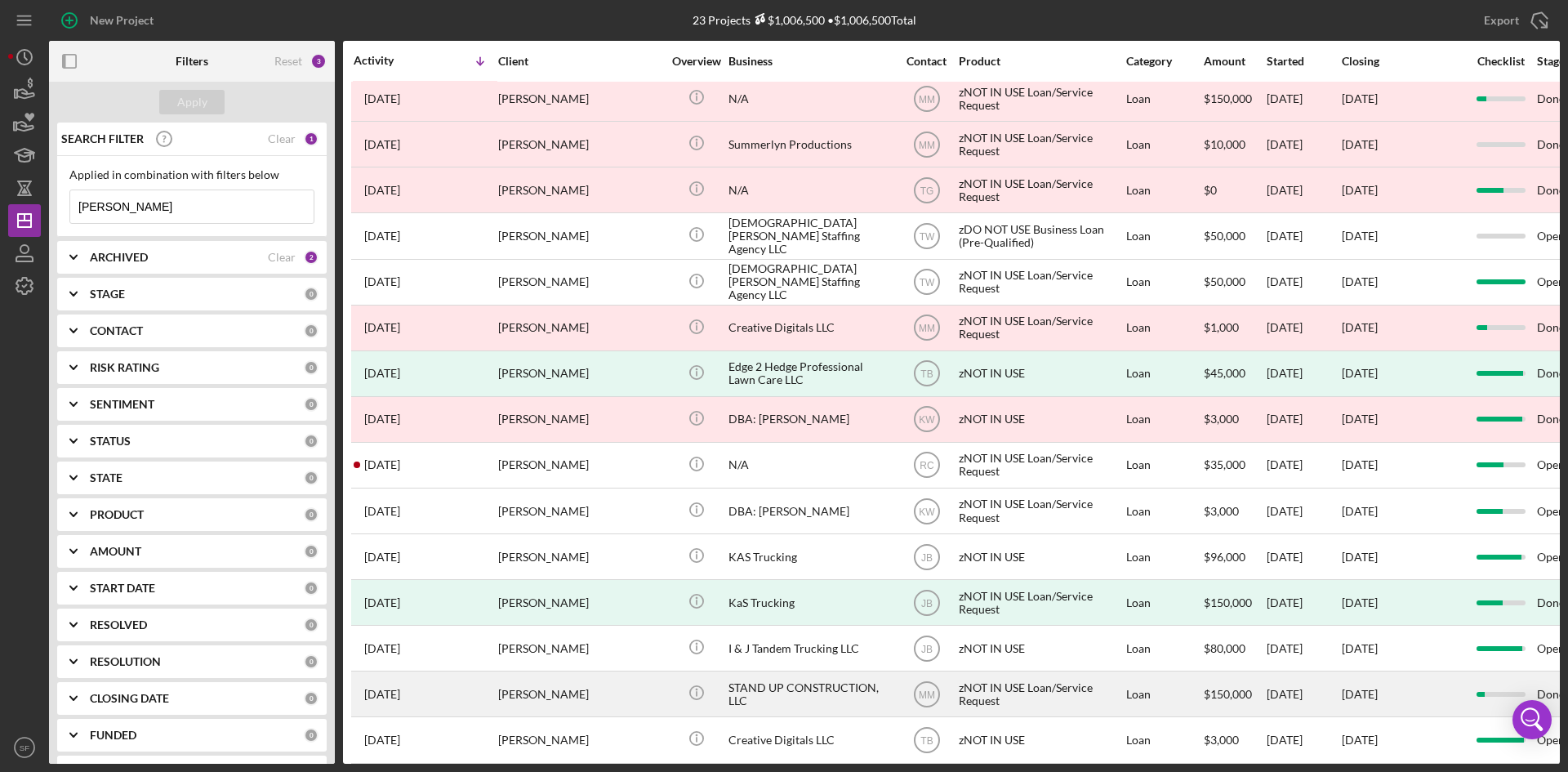
scroll to position [393, 0]
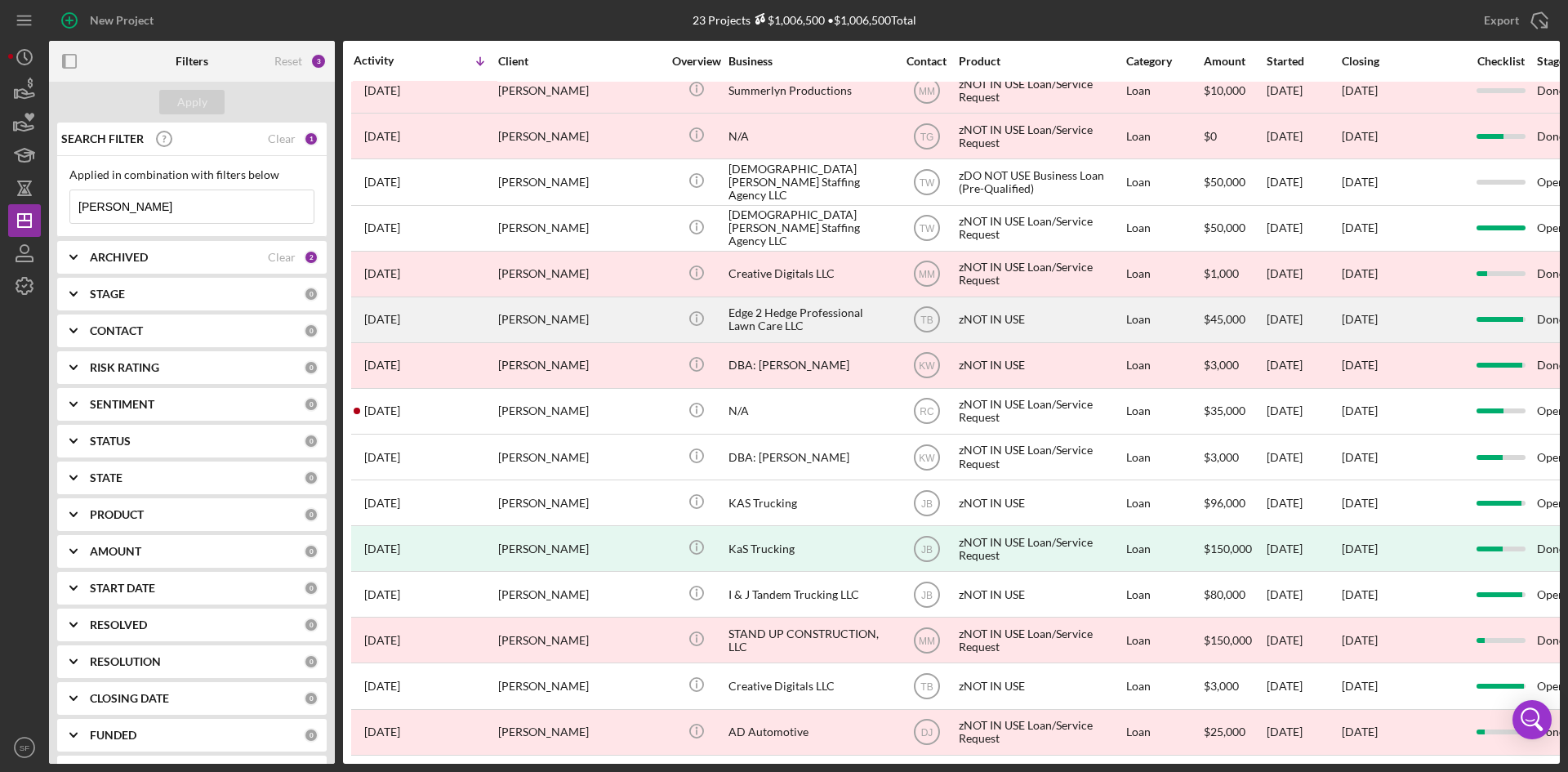
type input "[PERSON_NAME]"
click at [537, 314] on div "[PERSON_NAME]" at bounding box center [580, 319] width 163 height 43
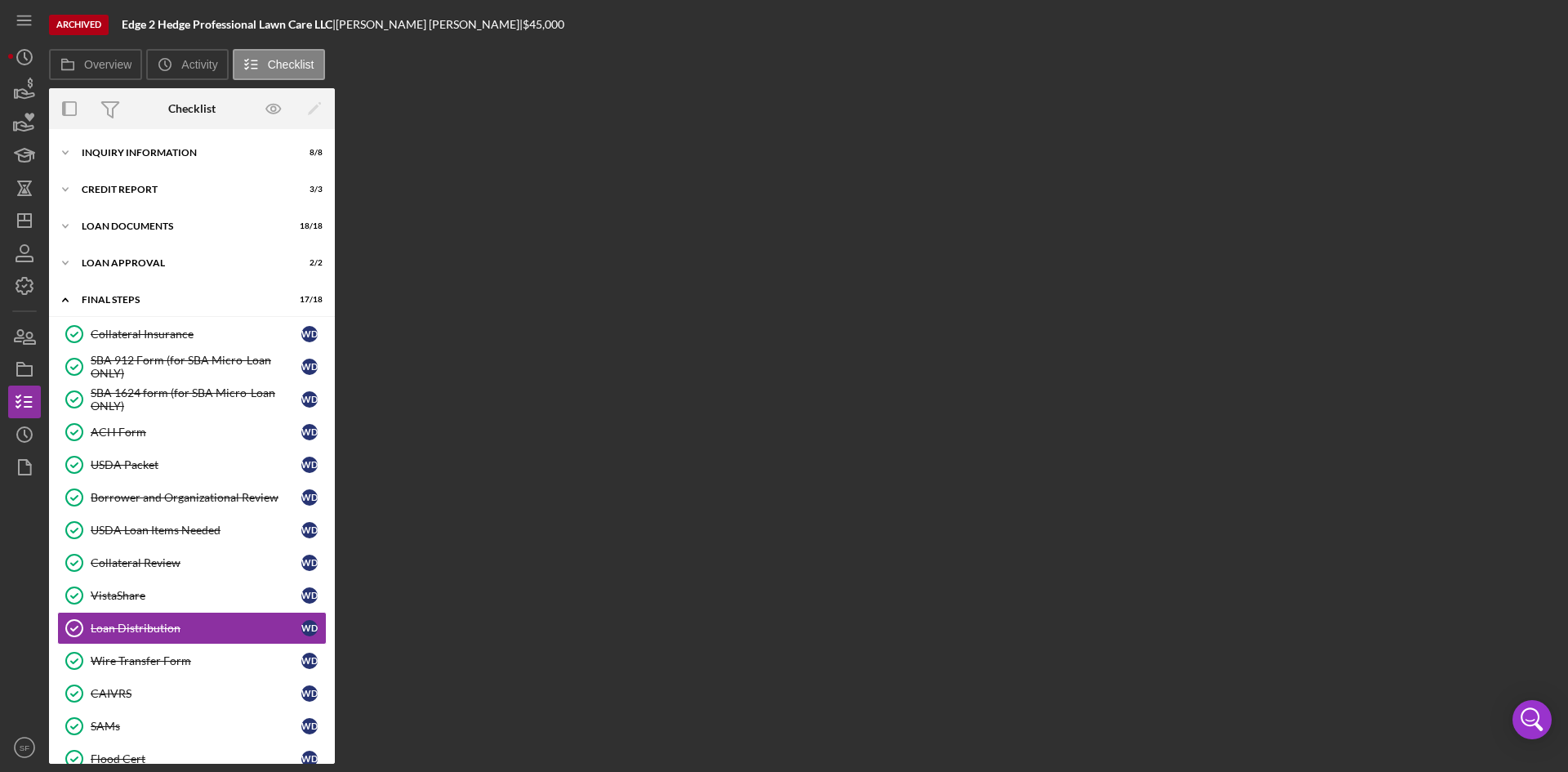
scroll to position [183, 0]
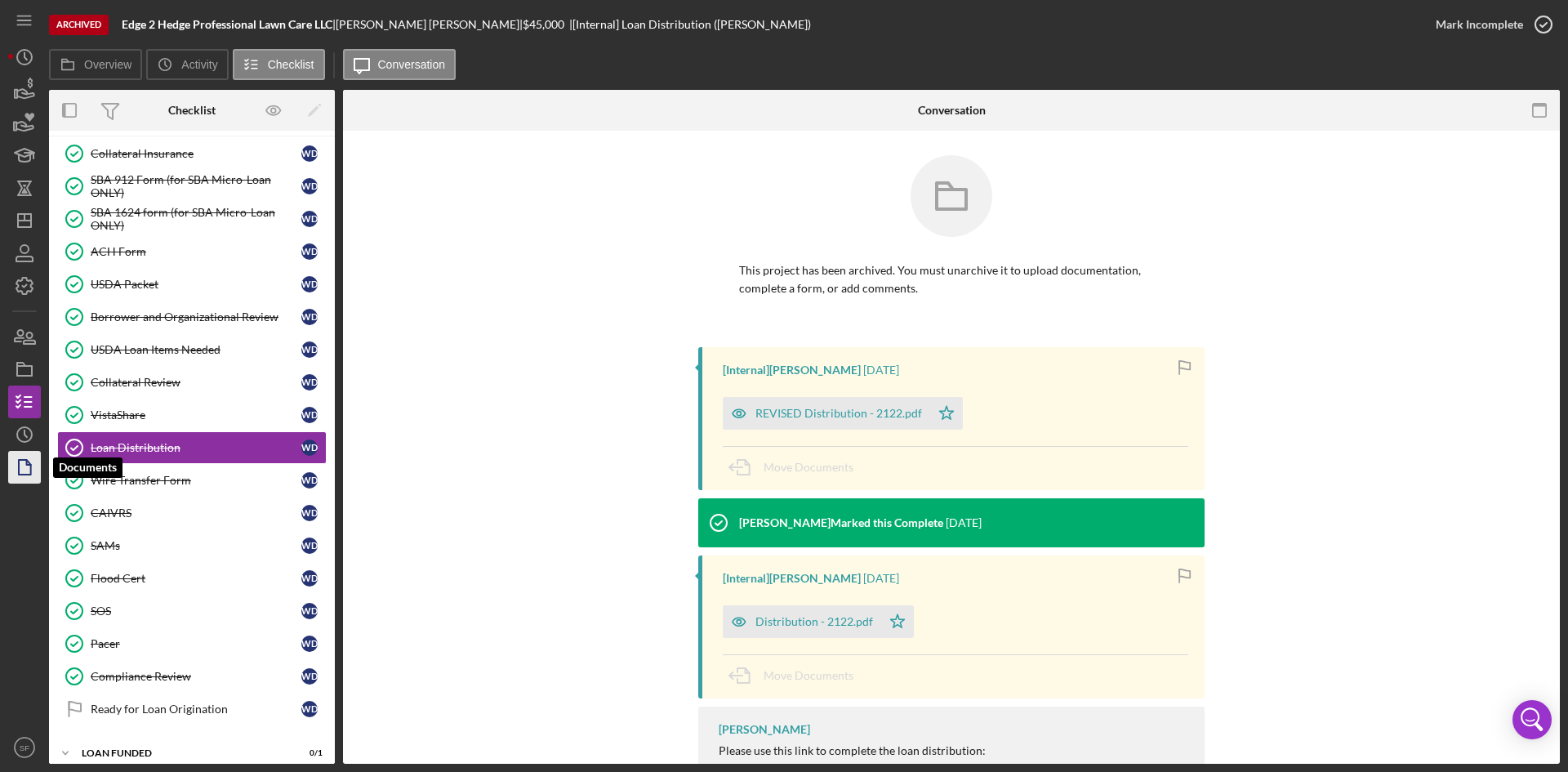
click at [20, 464] on icon "button" at bounding box center [24, 467] width 41 height 41
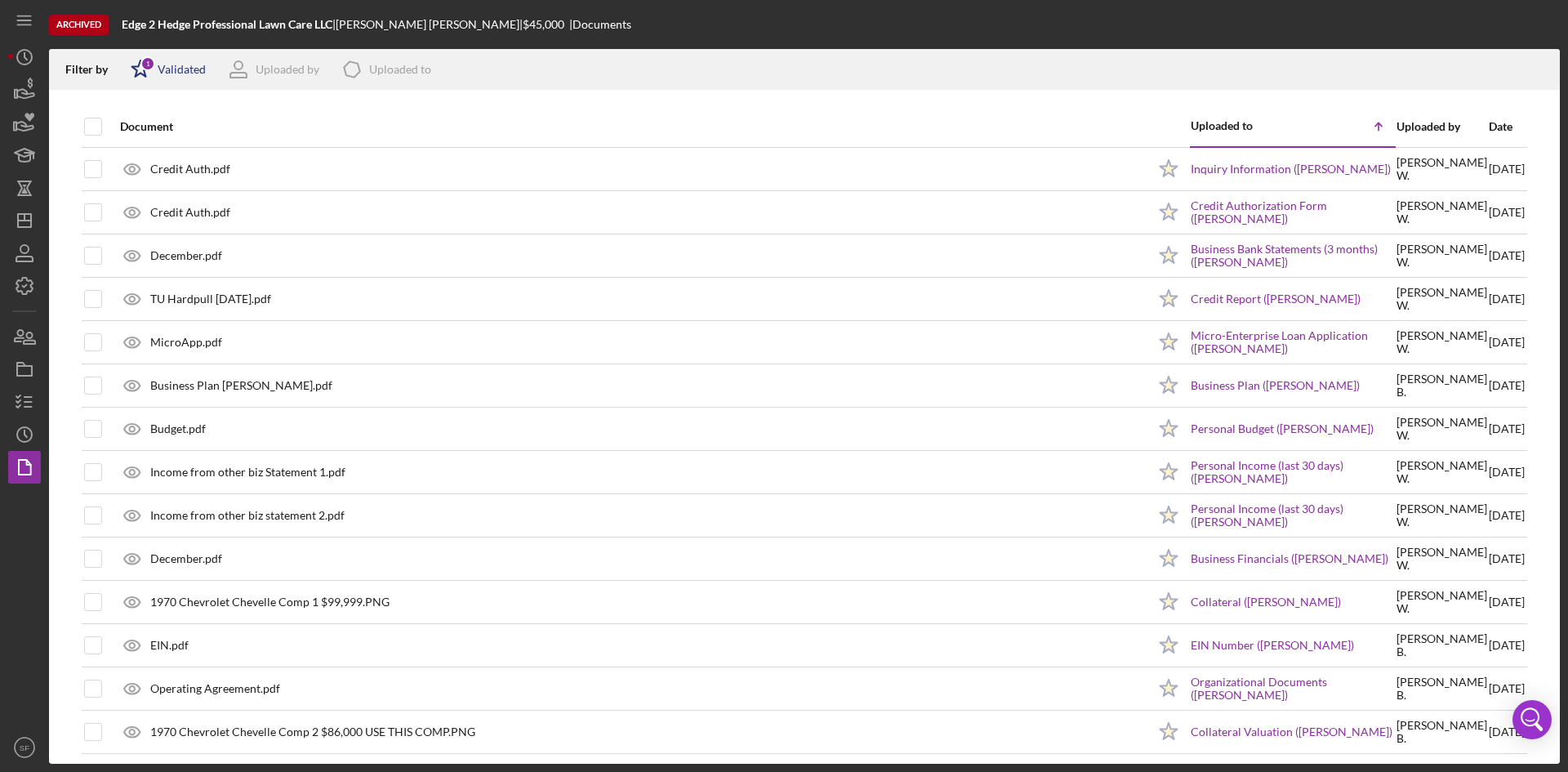
click at [172, 79] on div "Icon/Star 1 Validated" at bounding box center [162, 69] width 86 height 41
click at [162, 152] on div "Not validated" at bounding box center [189, 156] width 69 height 13
checkbox input "true"
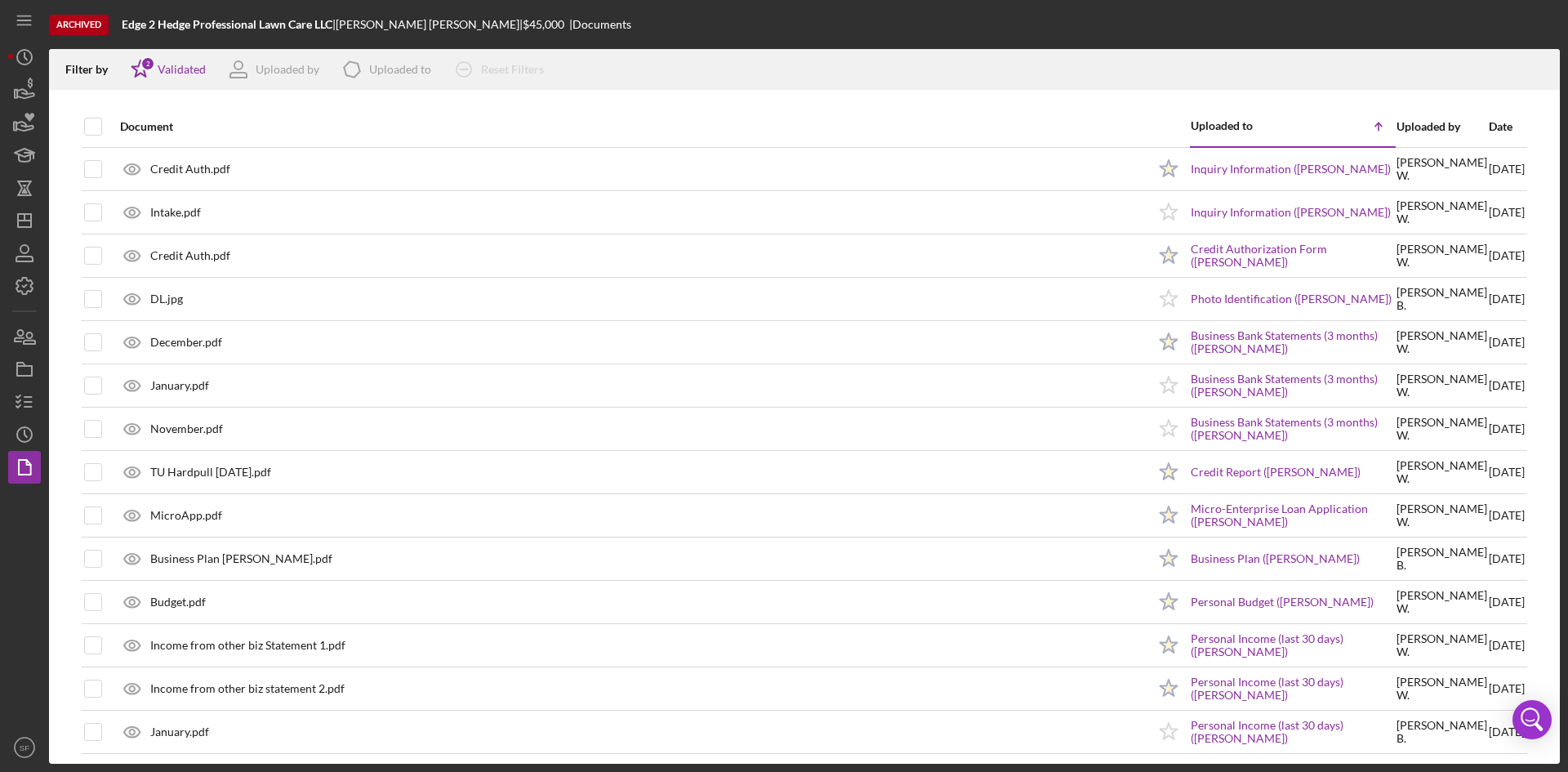
click at [612, 88] on div "Filter by Icon/Star 2 Validated Uploaded by Icon/Product Uploaded to Icon/Clear…" at bounding box center [804, 69] width 1511 height 41
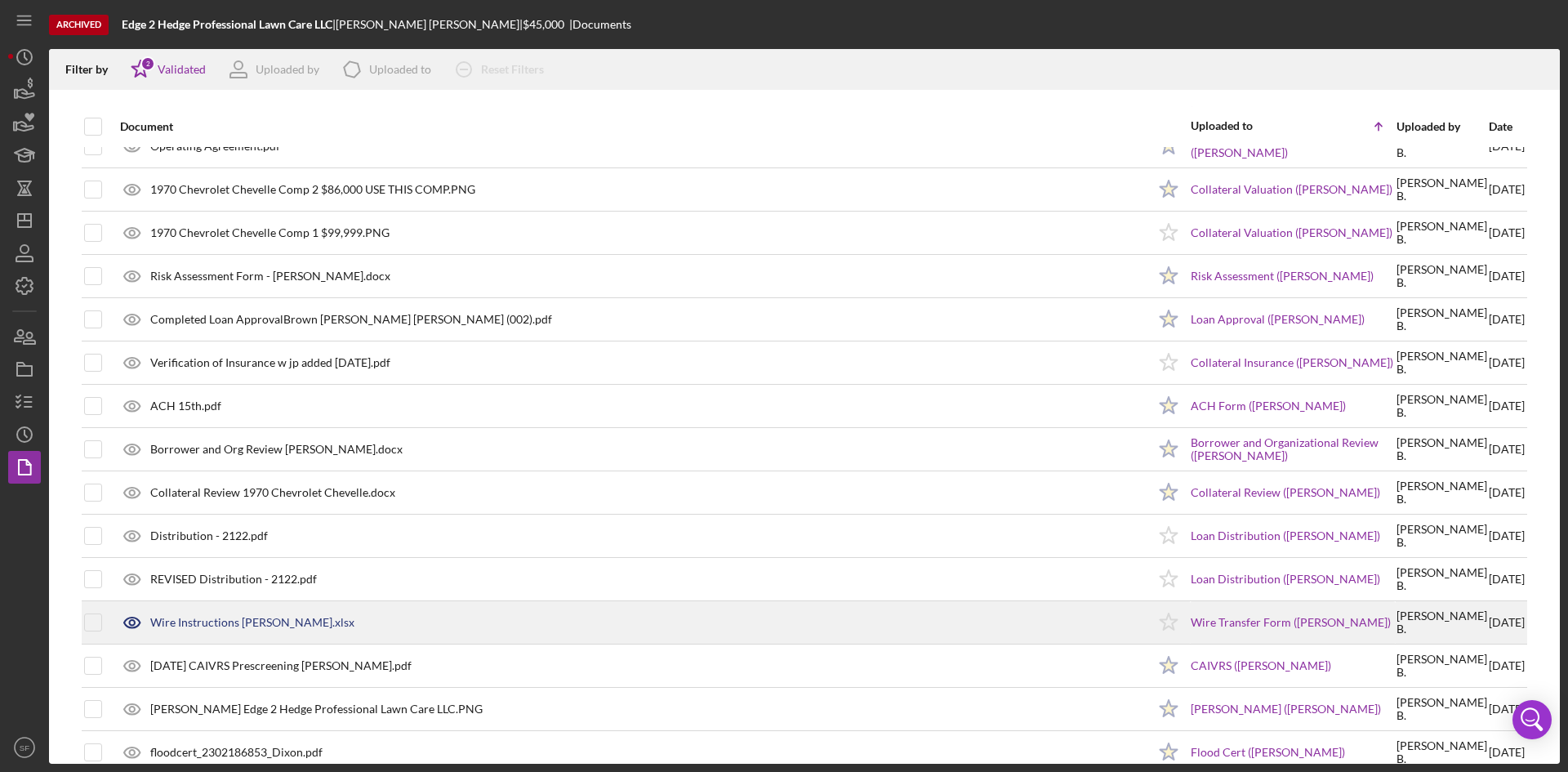
scroll to position [1176, 0]
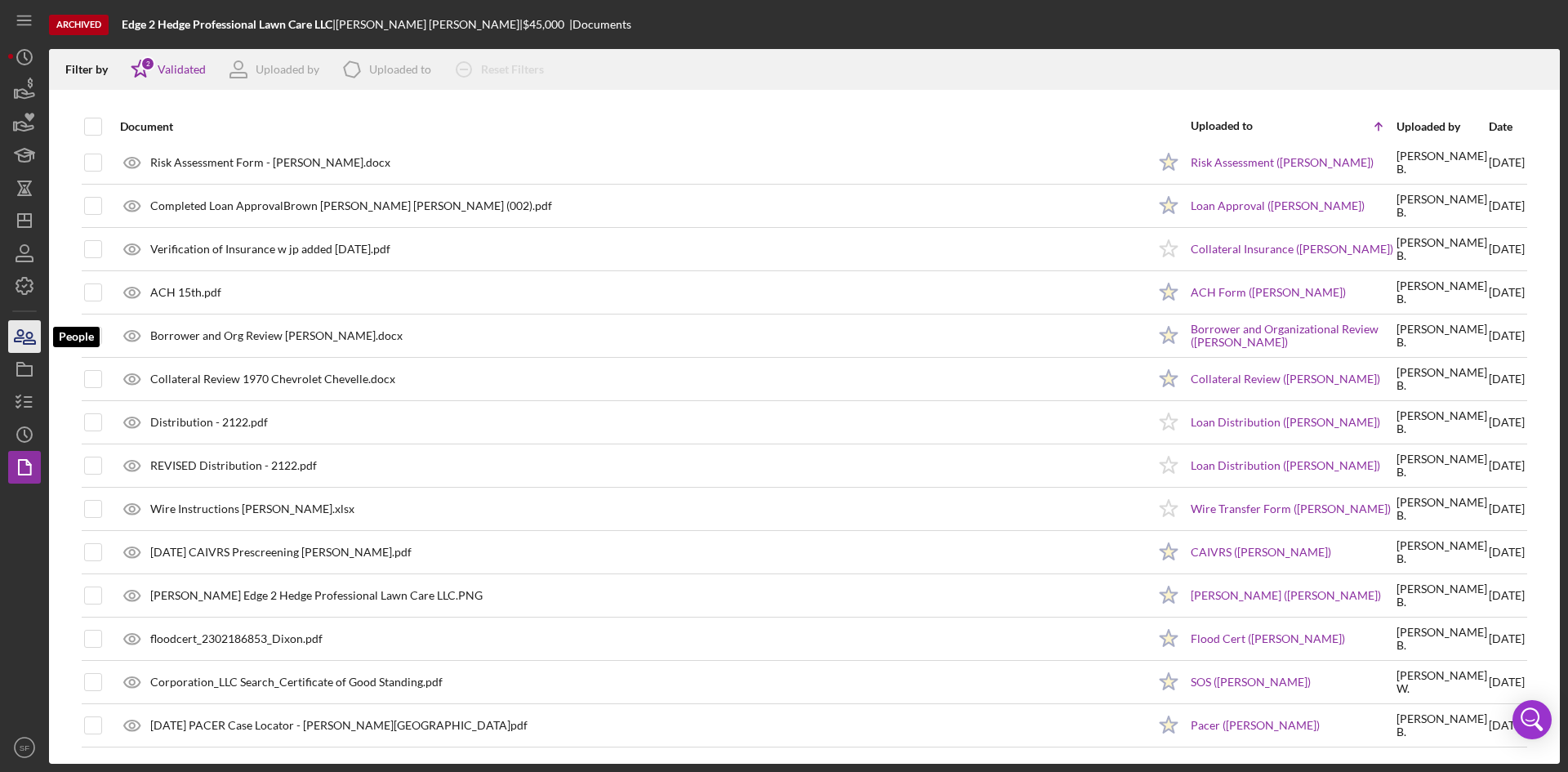
click at [23, 333] on icon "button" at bounding box center [19, 335] width 9 height 11
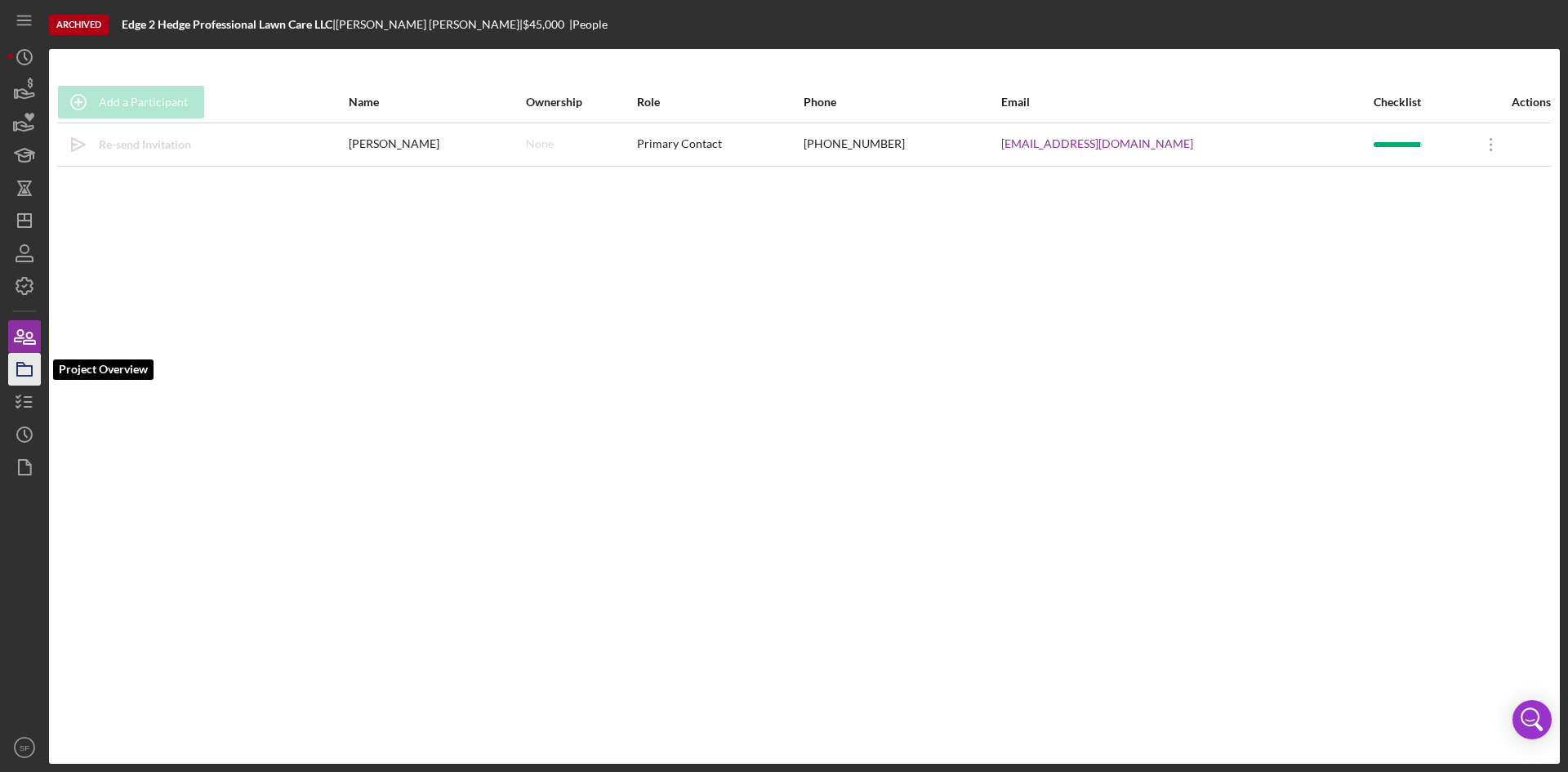
click at [29, 368] on icon "button" at bounding box center [24, 369] width 41 height 41
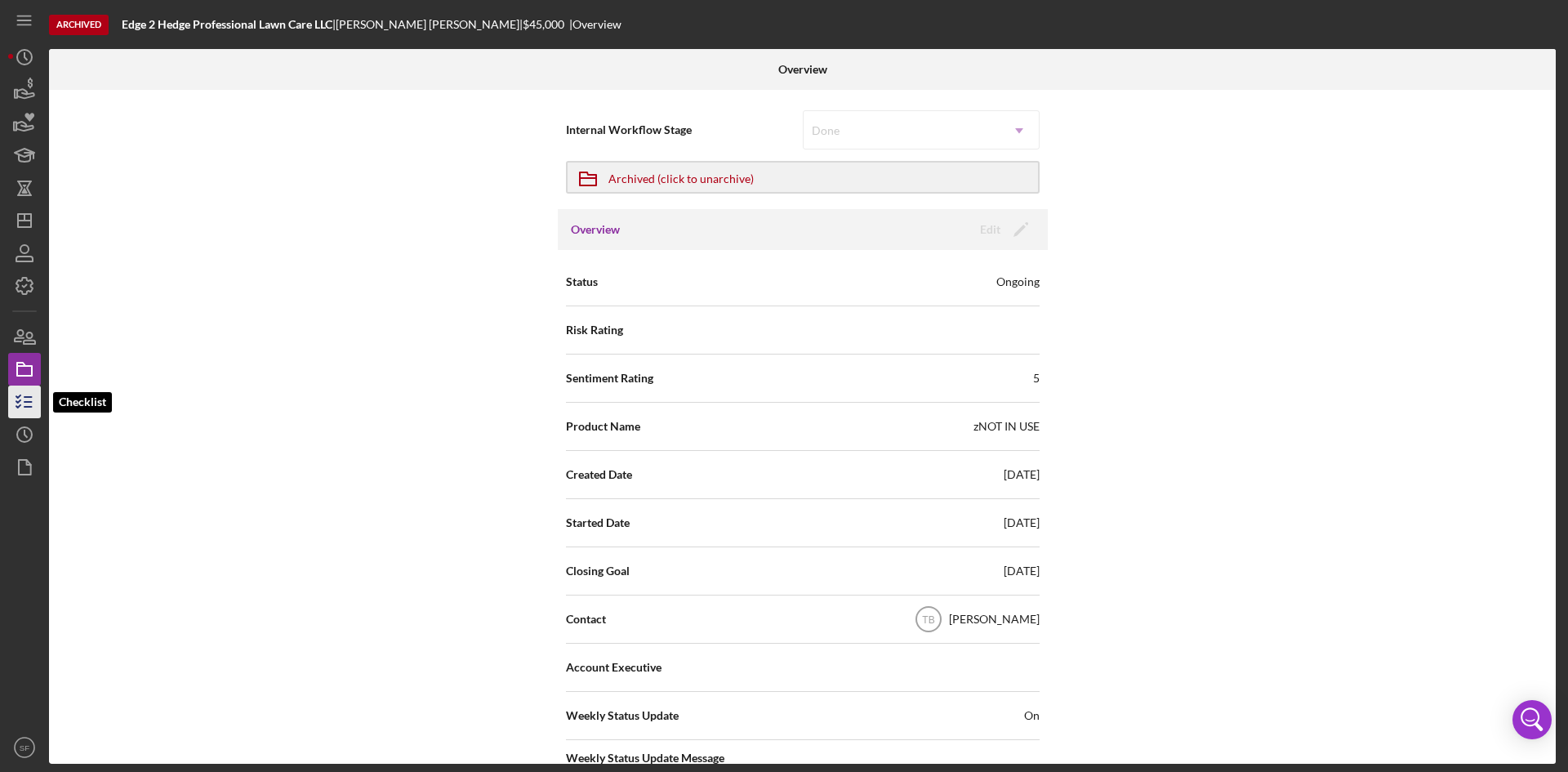
click at [32, 400] on icon "button" at bounding box center [24, 402] width 41 height 41
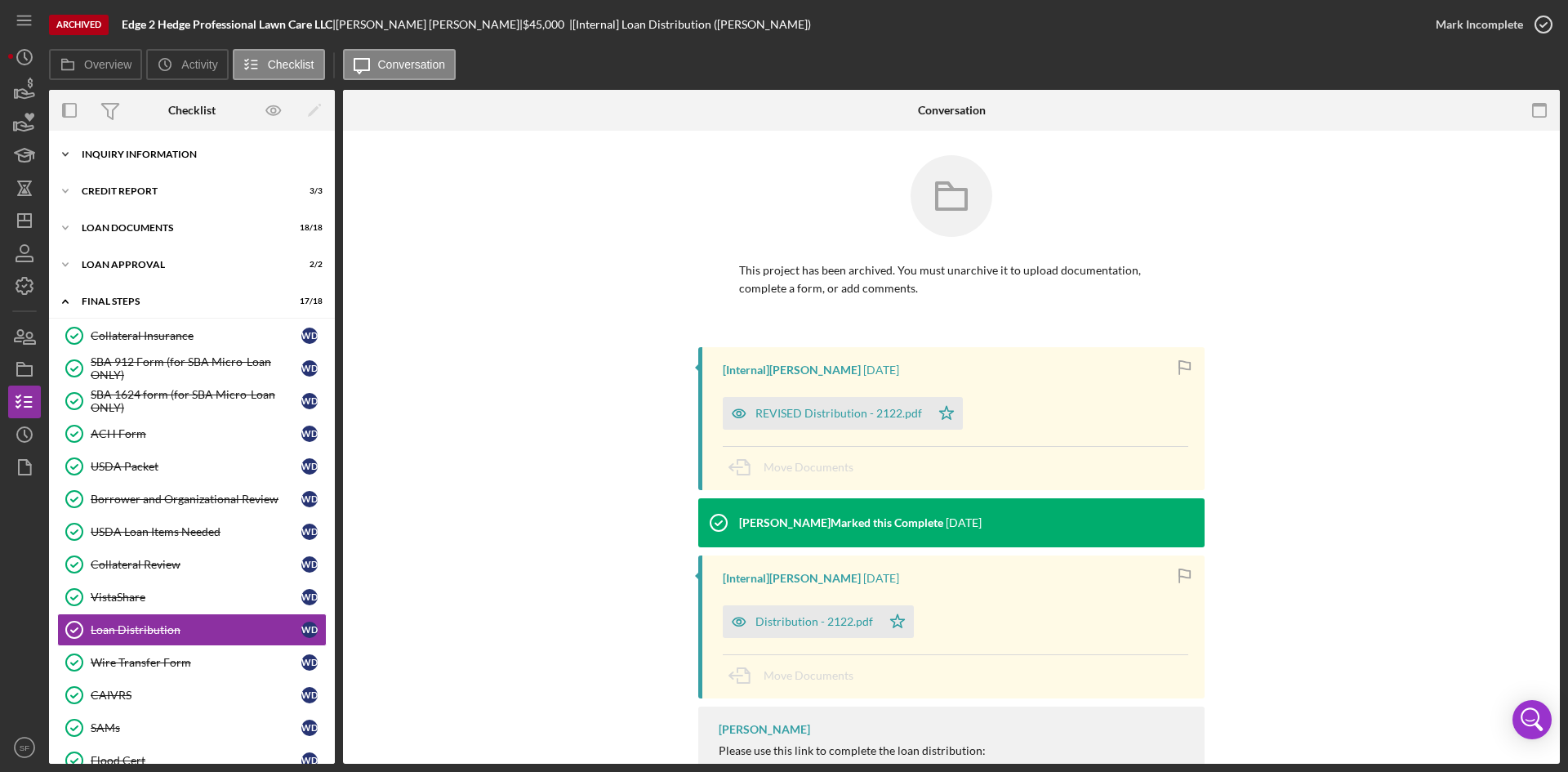
click at [120, 147] on div "Icon/Expander Inquiry Information 8 / 8" at bounding box center [191, 154] width 286 height 33
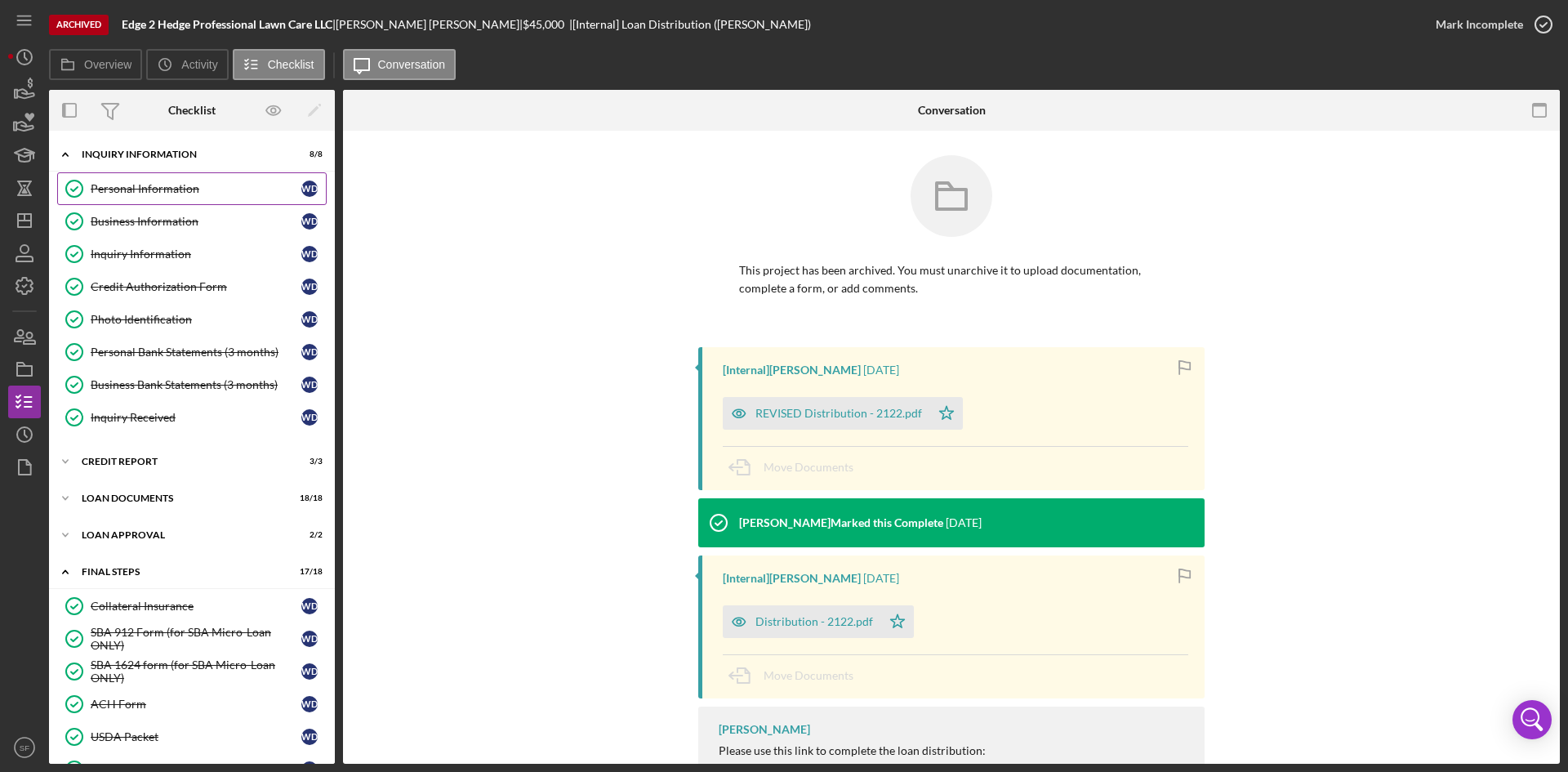
click at [119, 192] on div "Personal Information" at bounding box center [195, 189] width 210 height 13
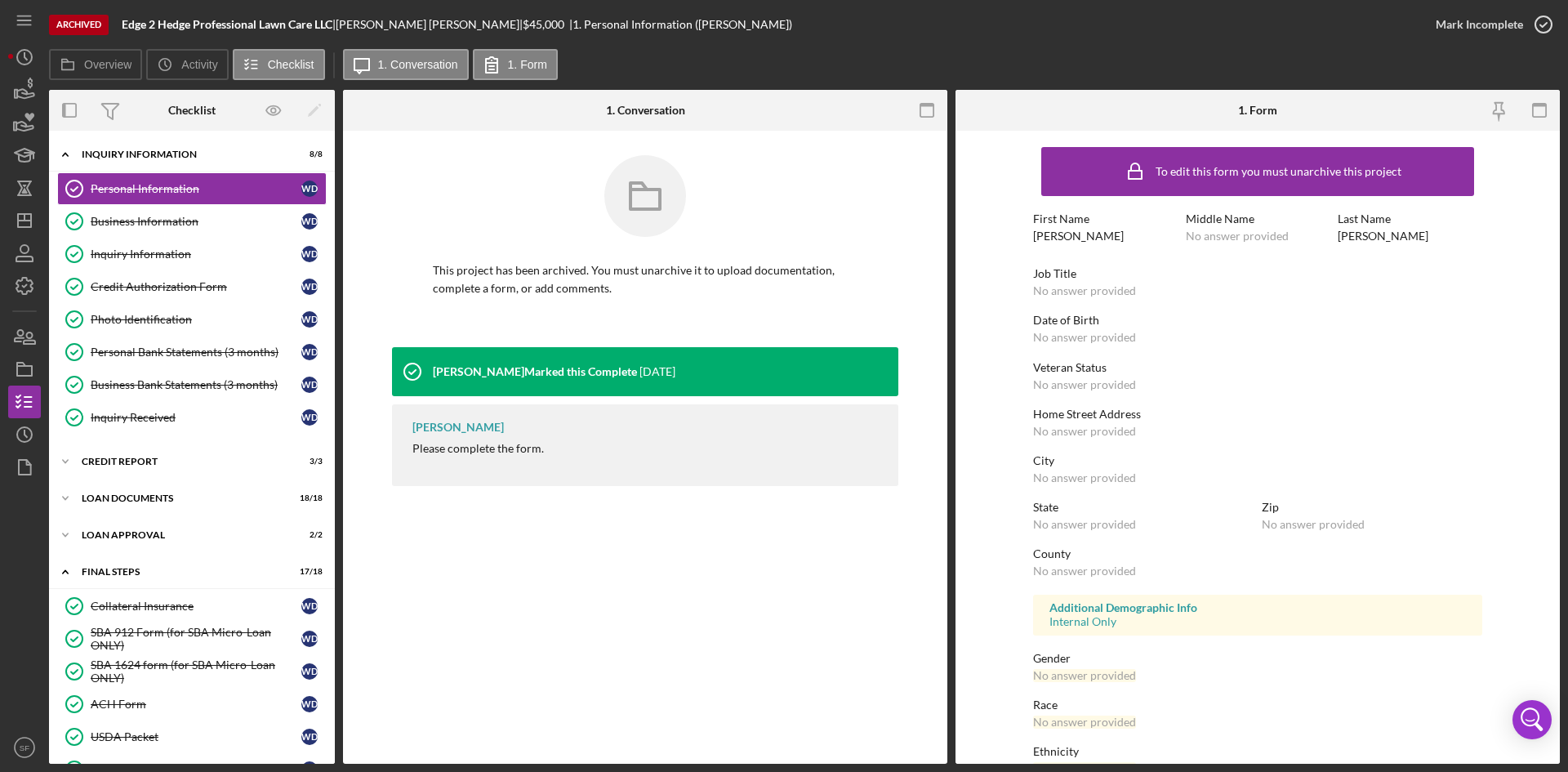
scroll to position [129, 0]
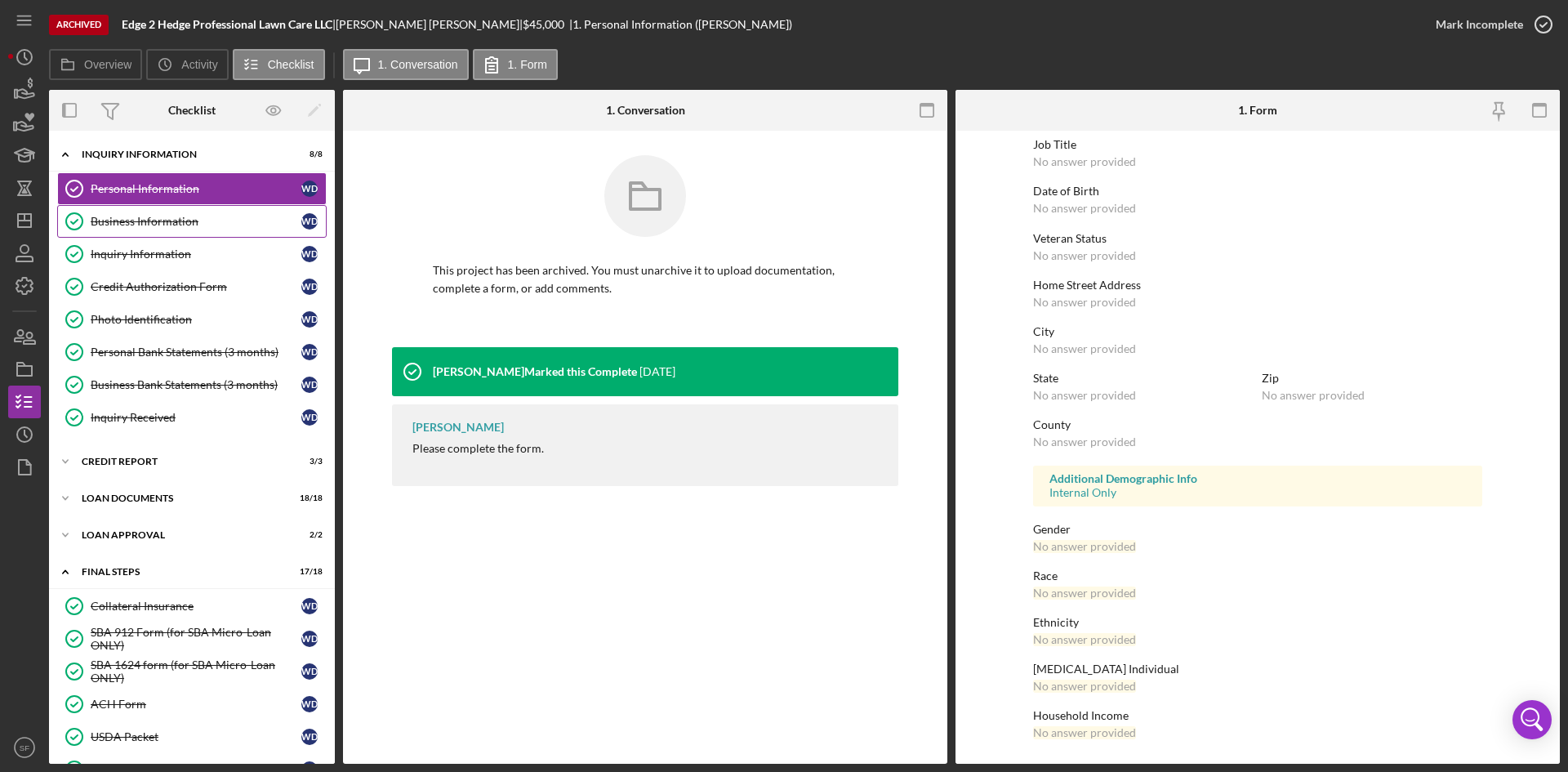
click at [116, 223] on div "Business Information" at bounding box center [195, 220] width 210 height 13
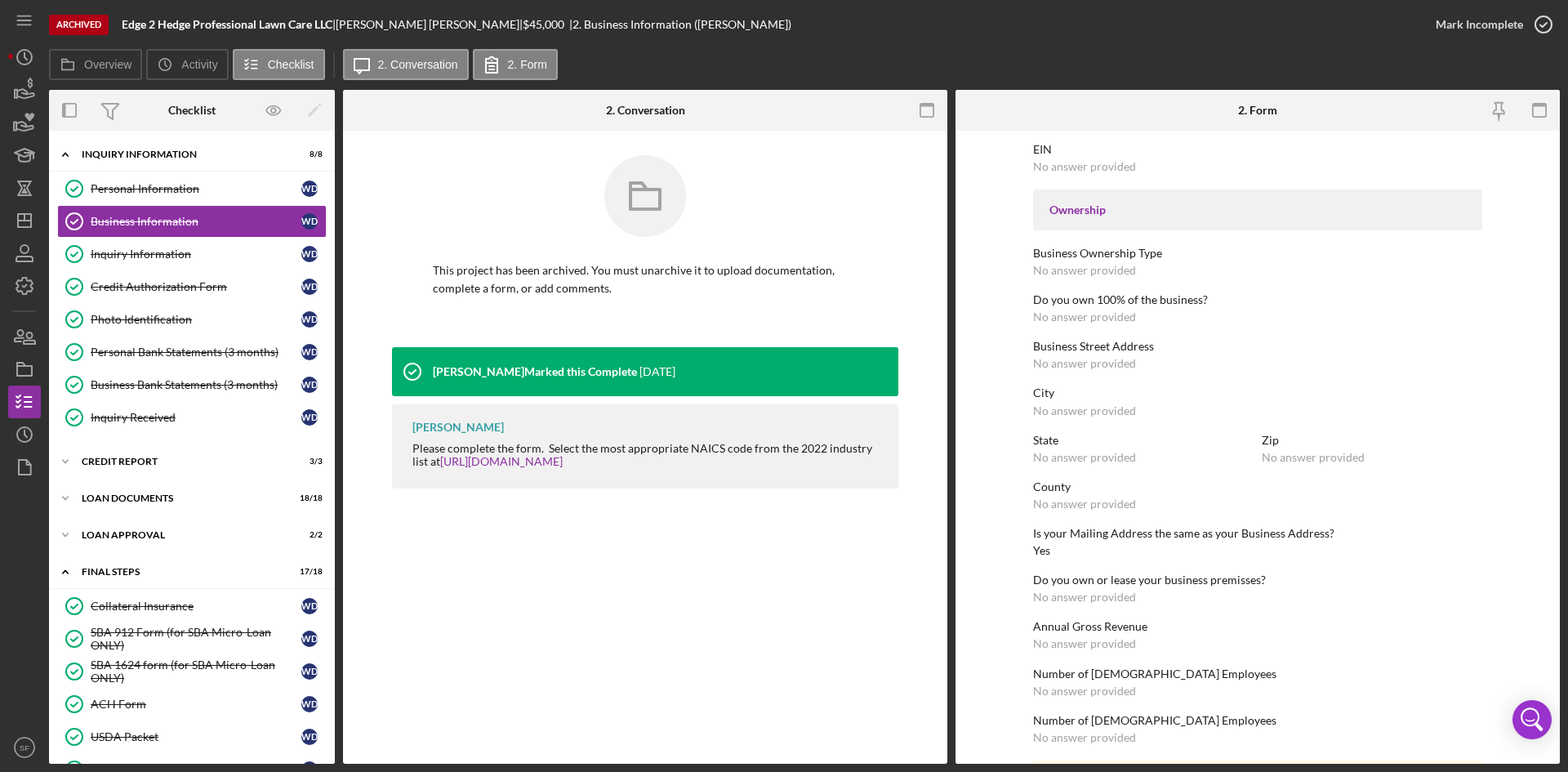
scroll to position [598, 0]
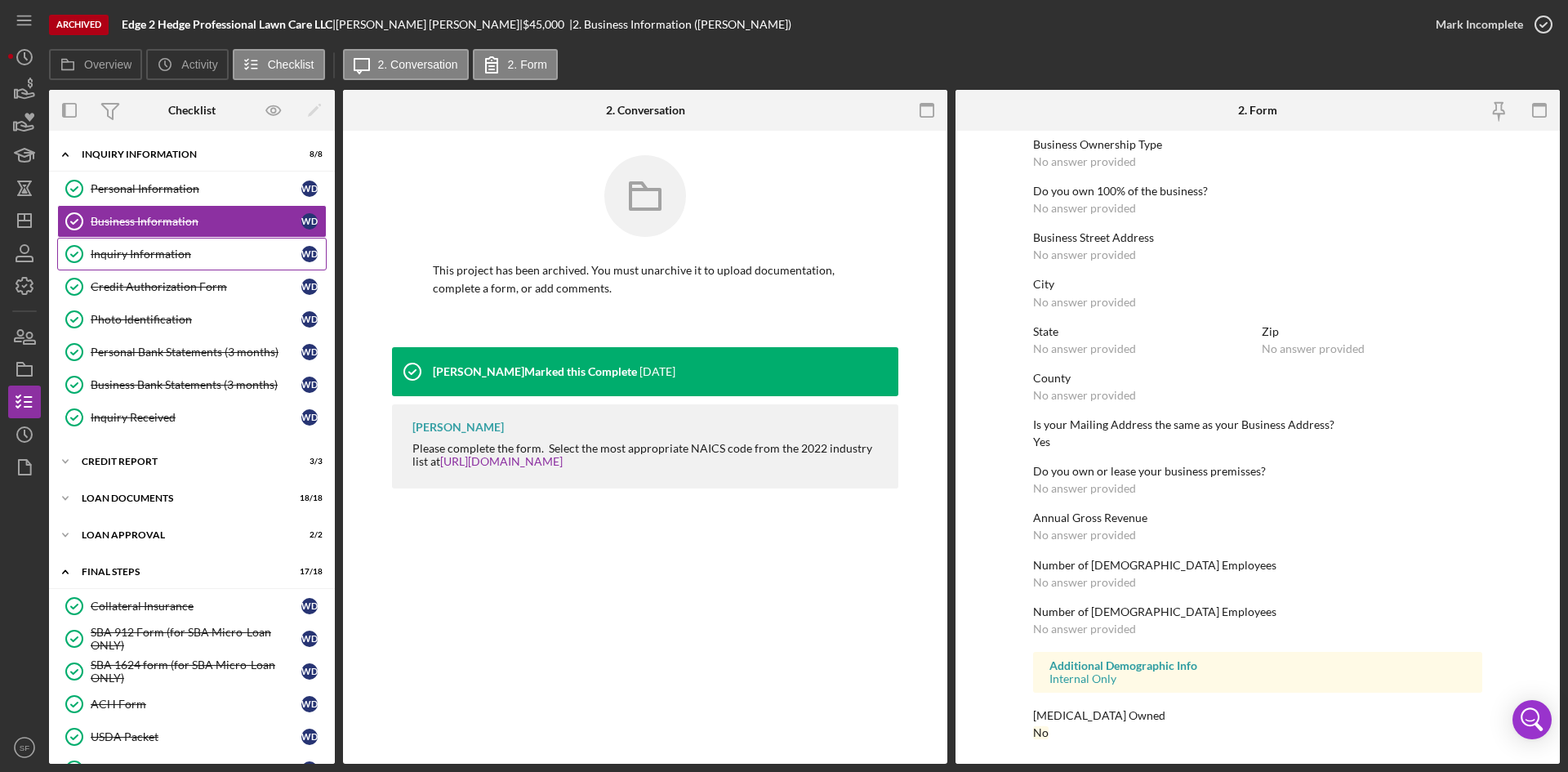
click at [134, 258] on div "Inquiry Information" at bounding box center [195, 253] width 210 height 13
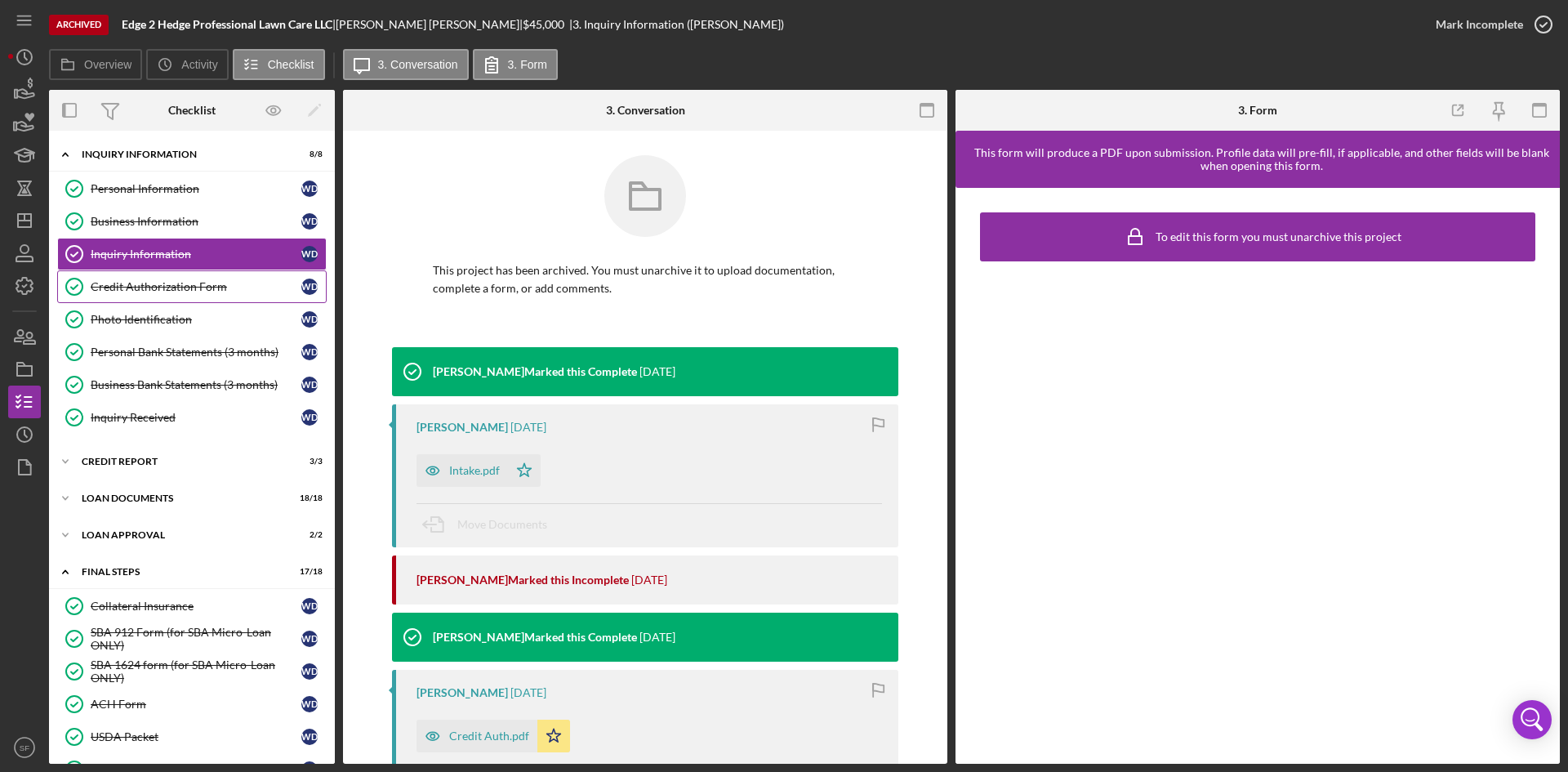
click at [138, 284] on div "Credit Authorization Form" at bounding box center [195, 286] width 210 height 13
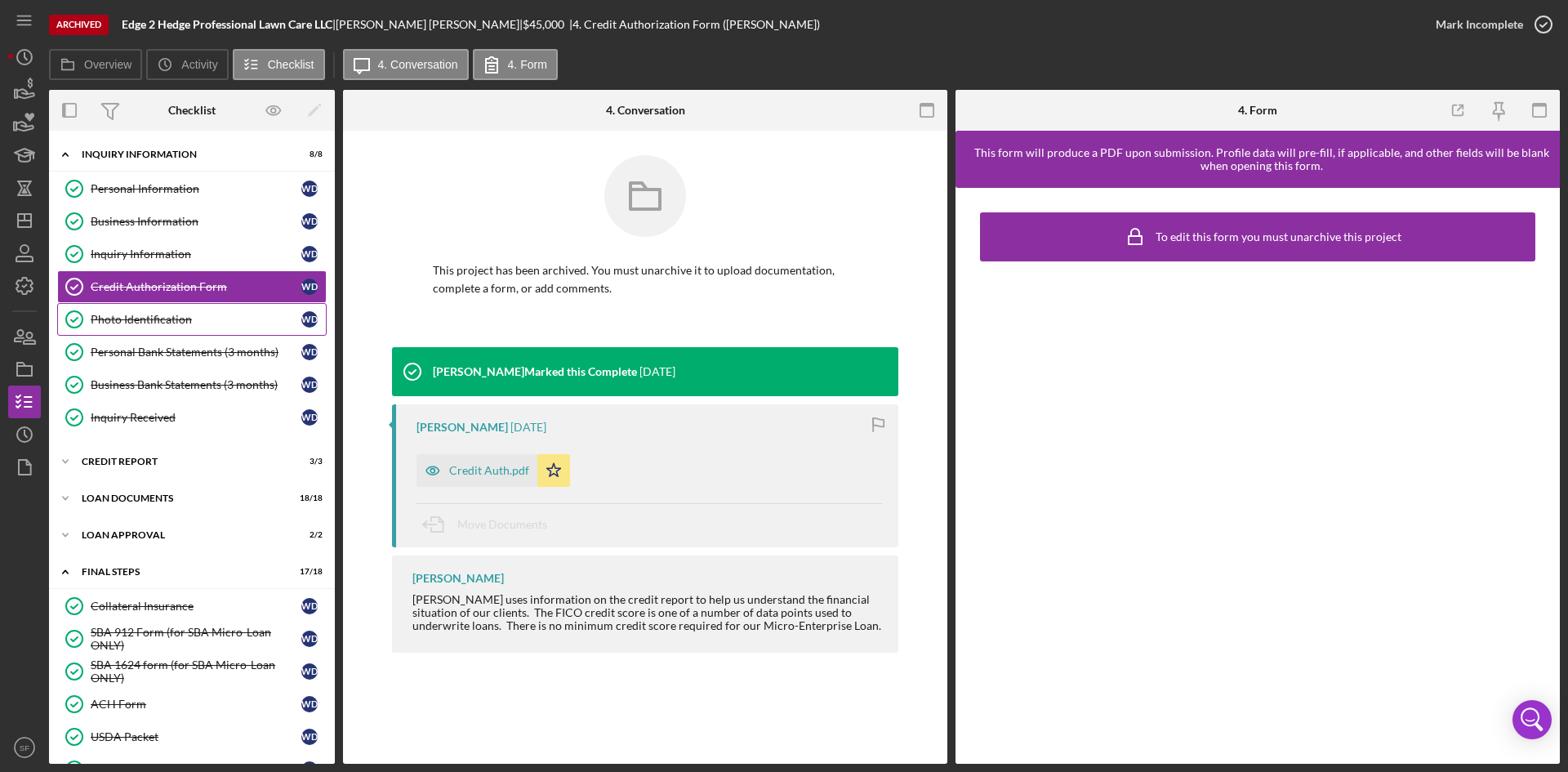
click at [135, 322] on div "Photo Identification" at bounding box center [195, 319] width 210 height 13
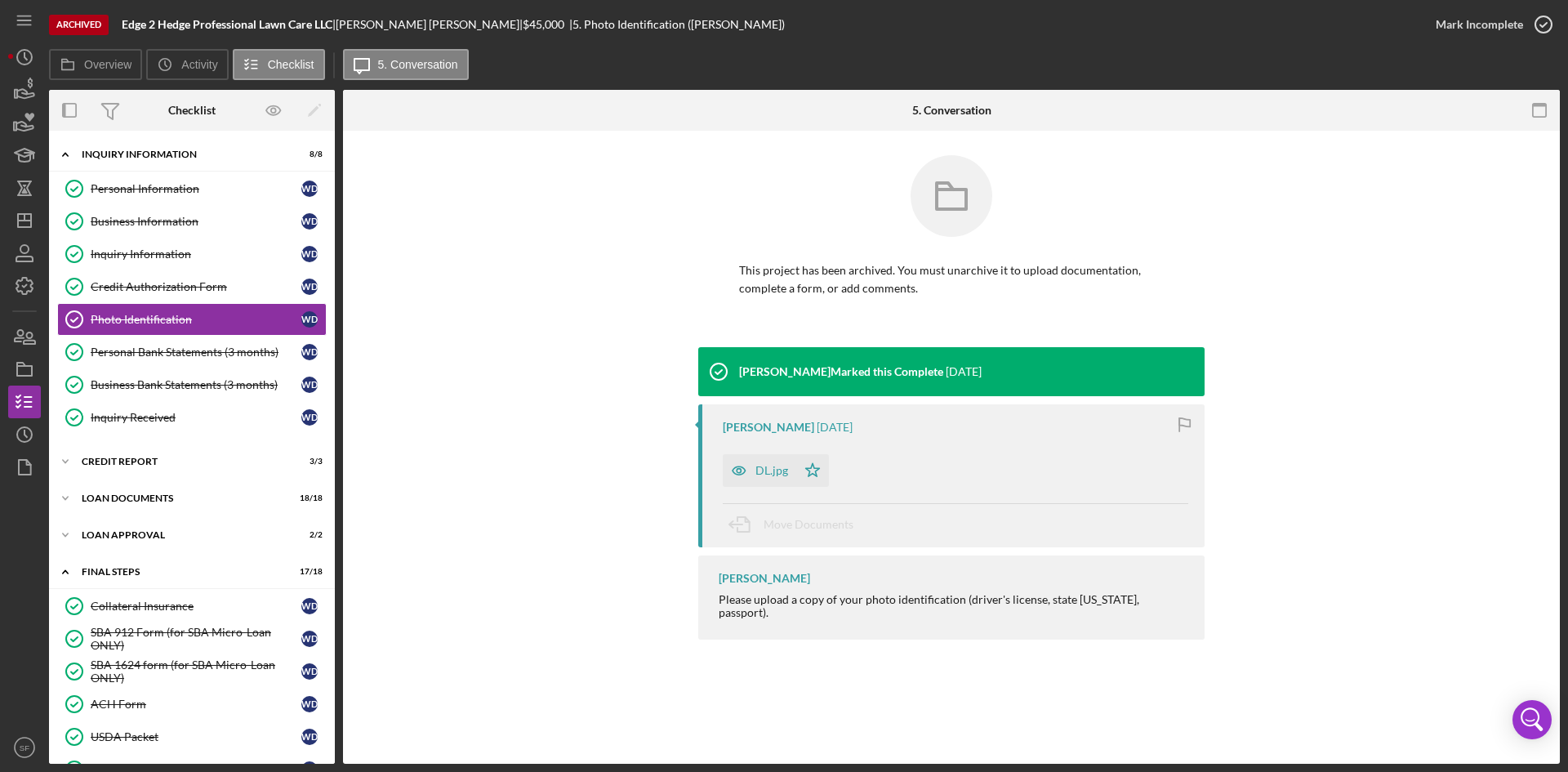
click at [1477, 86] on div "Overview Icon/History Activity Checklist Icon/Message 5. Conversation Overview …" at bounding box center [804, 406] width 1511 height 715
click at [23, 214] on polygon "button" at bounding box center [24, 220] width 13 height 13
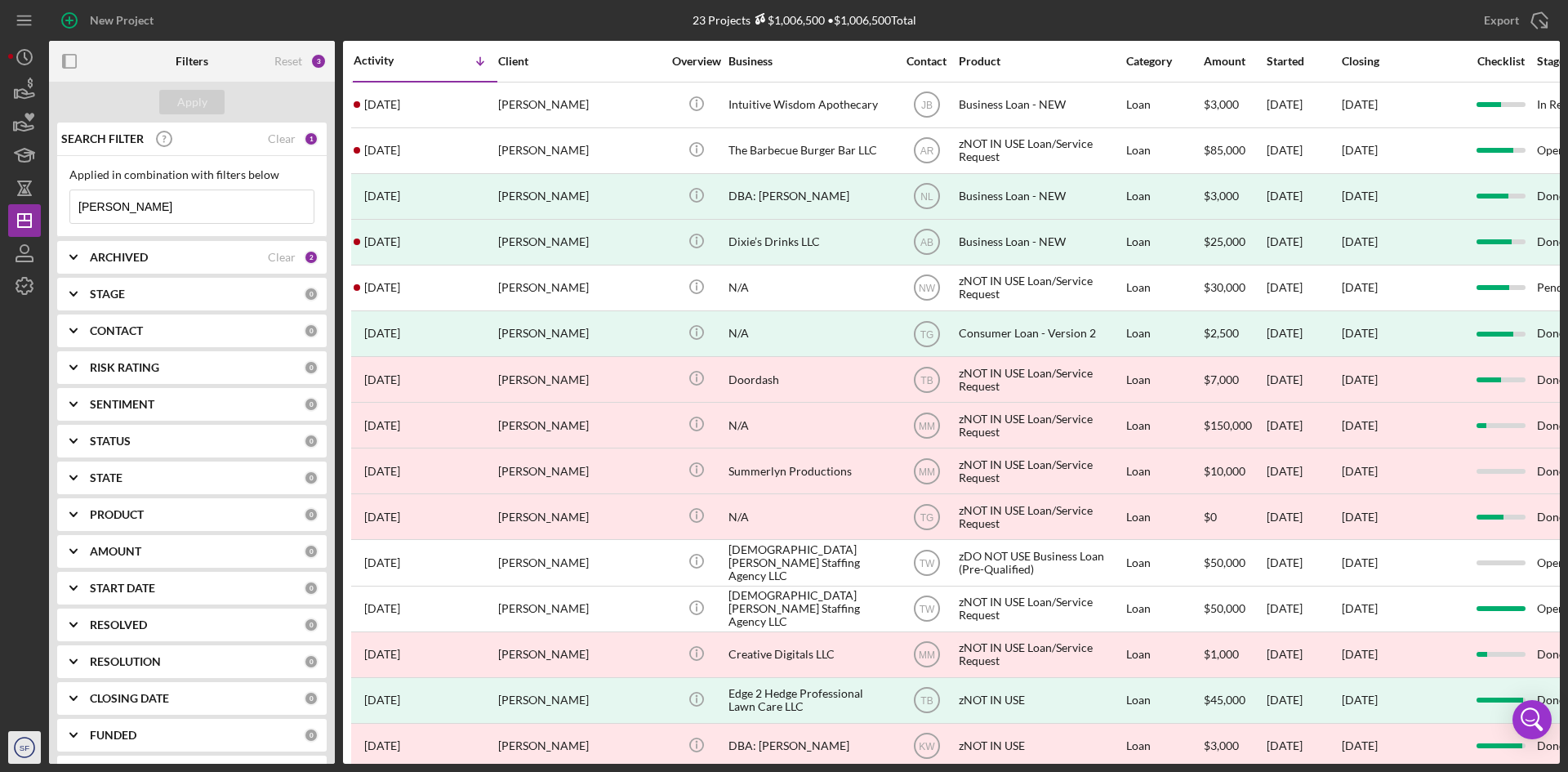
click at [34, 757] on icon "SF" at bounding box center [24, 747] width 33 height 41
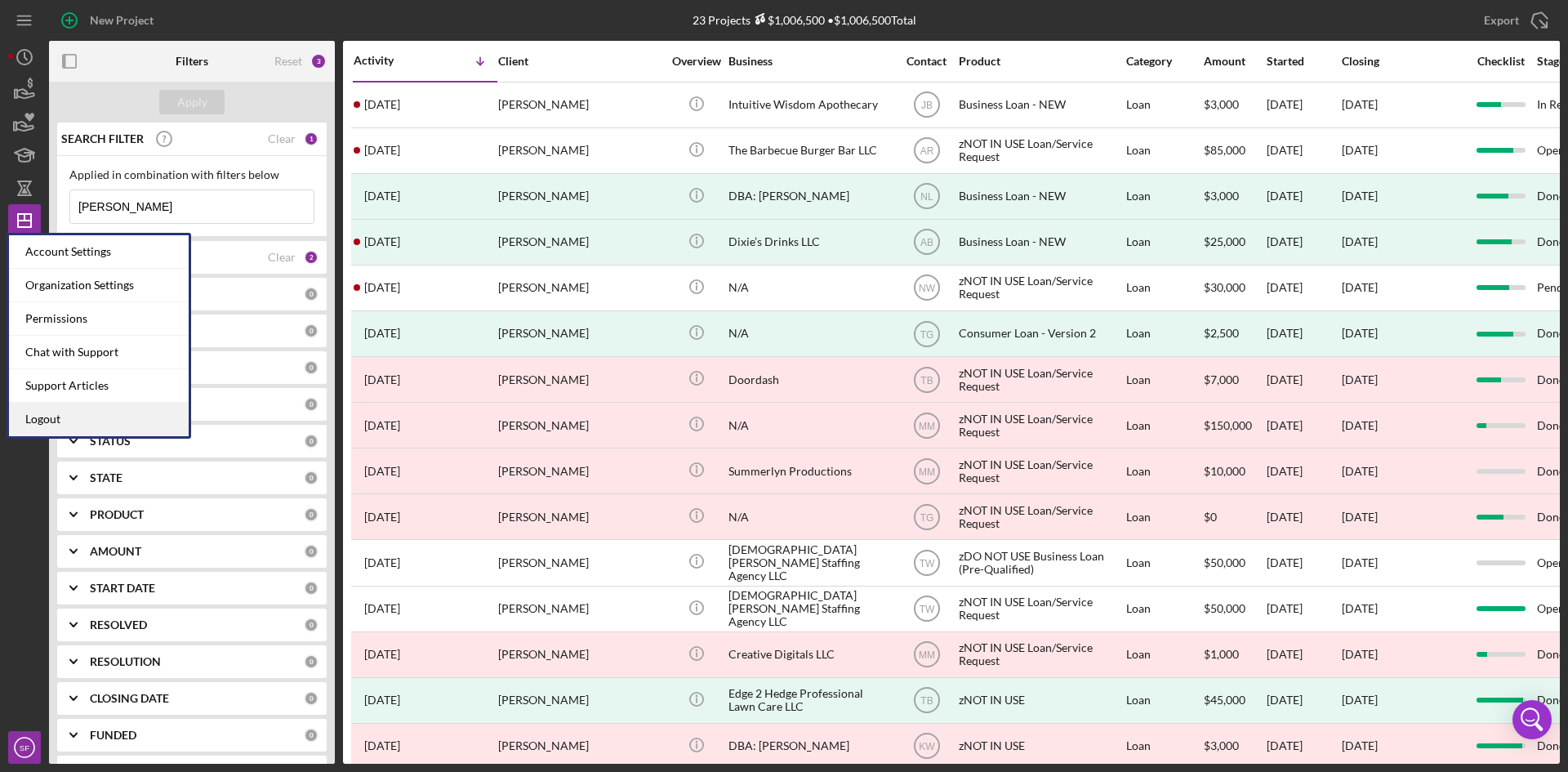
click at [61, 421] on link "Logout" at bounding box center [99, 420] width 179 height 34
